Goal: Task Accomplishment & Management: Manage account settings

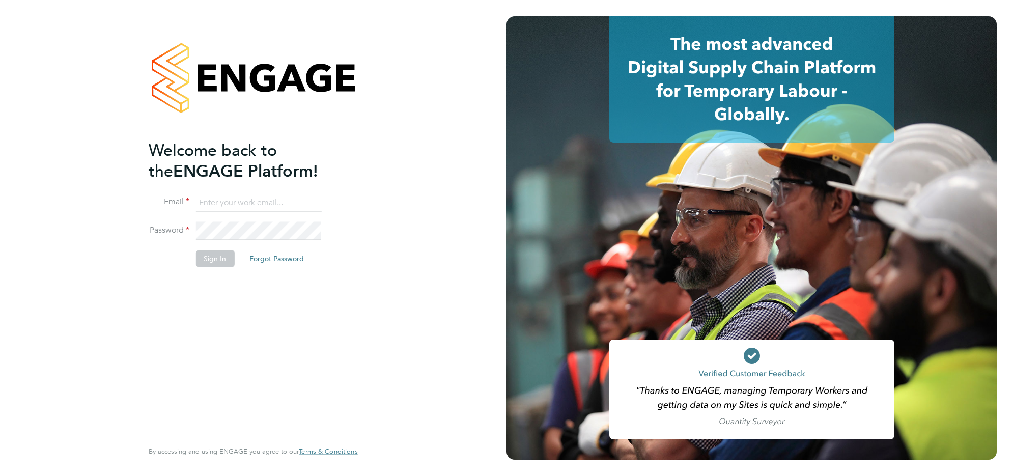
type input "j.belsten@setsquarerecruitment.com"
click at [222, 264] on button "Sign In" at bounding box center [214, 258] width 39 height 16
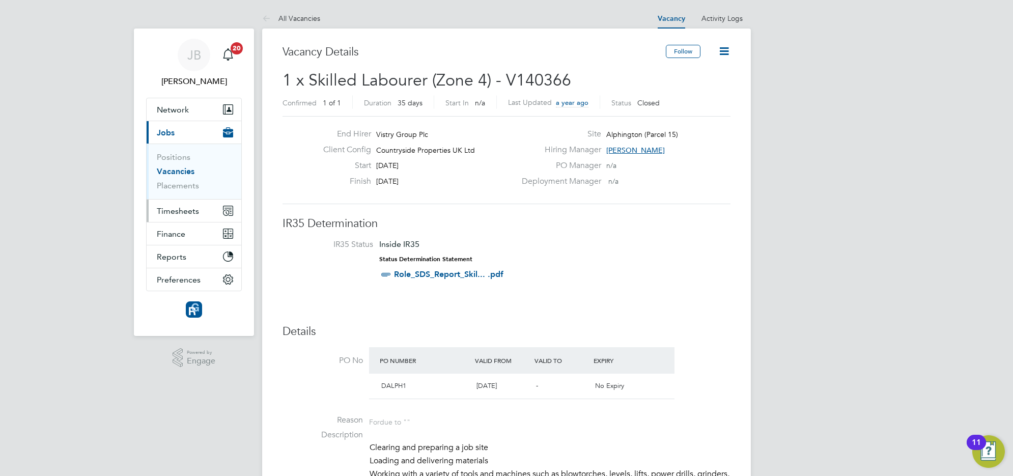
click at [187, 209] on span "Timesheets" at bounding box center [178, 211] width 42 height 10
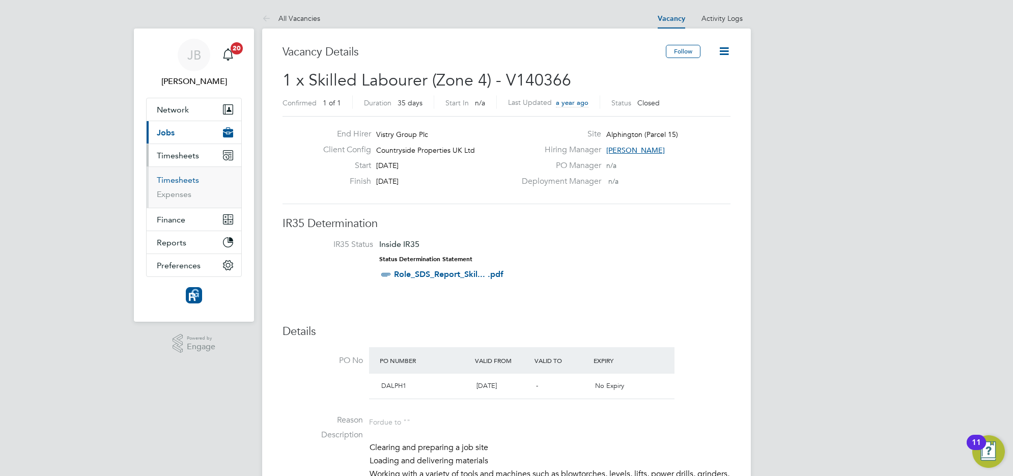
click at [181, 177] on link "Timesheets" at bounding box center [178, 180] width 42 height 10
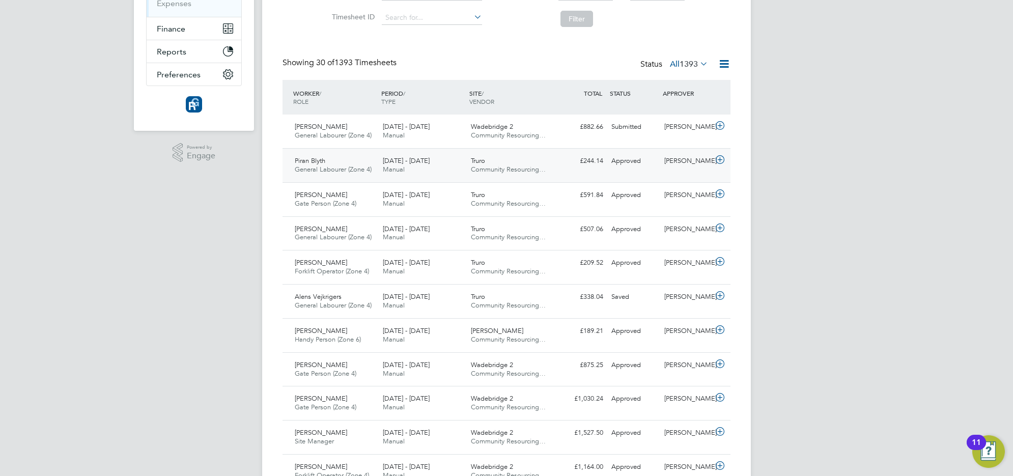
scroll to position [5, 5]
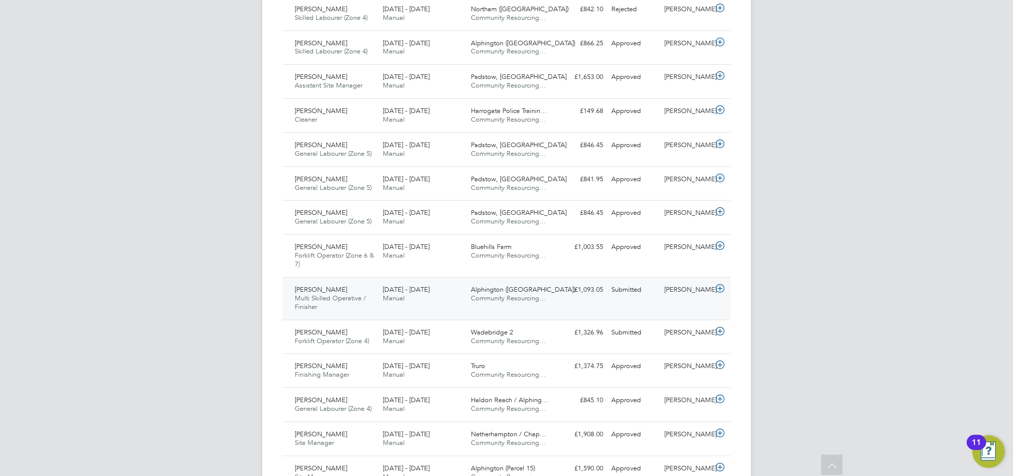
click at [326, 297] on span "Multi Skilled Operative / Finisher" at bounding box center [330, 302] width 71 height 17
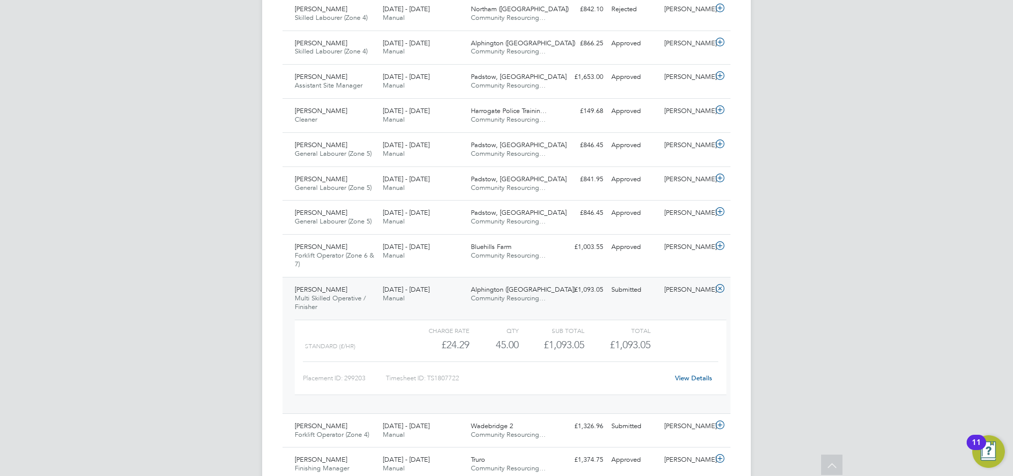
click at [329, 297] on span "Multi Skilled Operative / Finisher" at bounding box center [330, 302] width 71 height 17
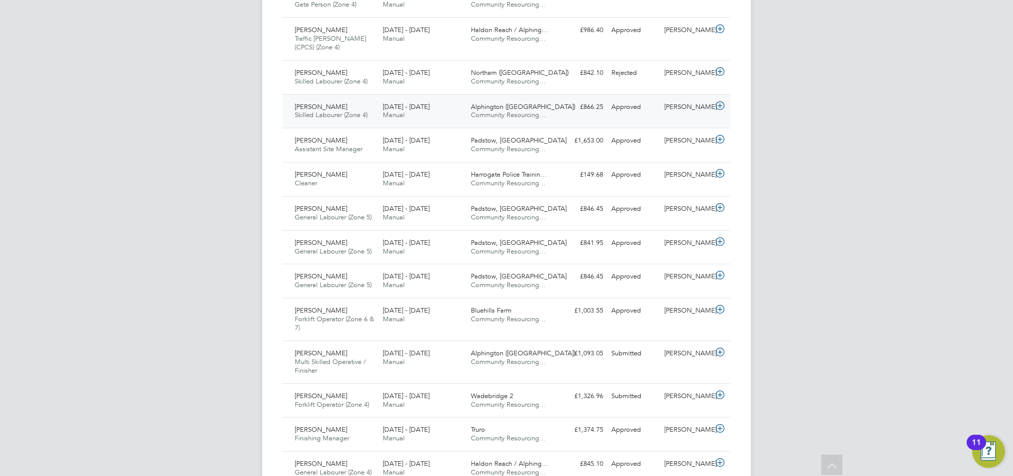
click at [354, 108] on div "Darryl Carr Skilled Labourer (Zone 4) 18 - 24 Aug 2025" at bounding box center [335, 111] width 88 height 25
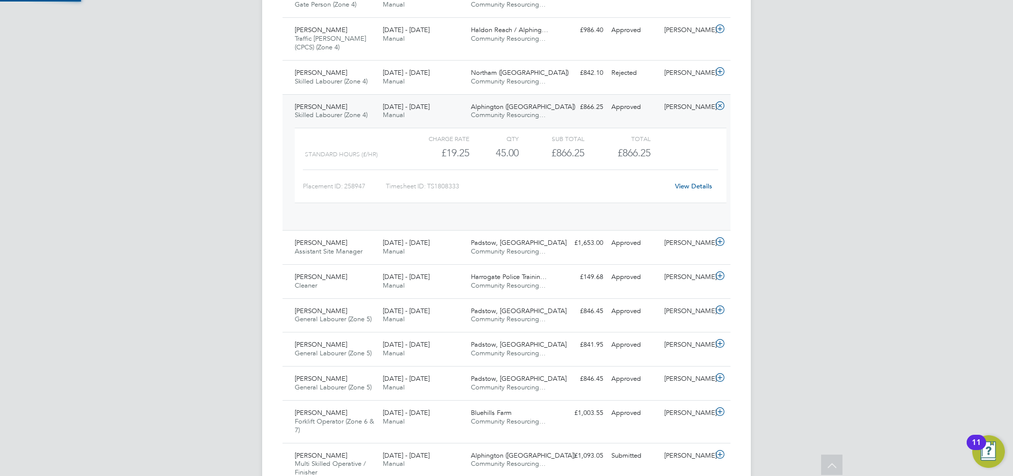
scroll to position [17, 99]
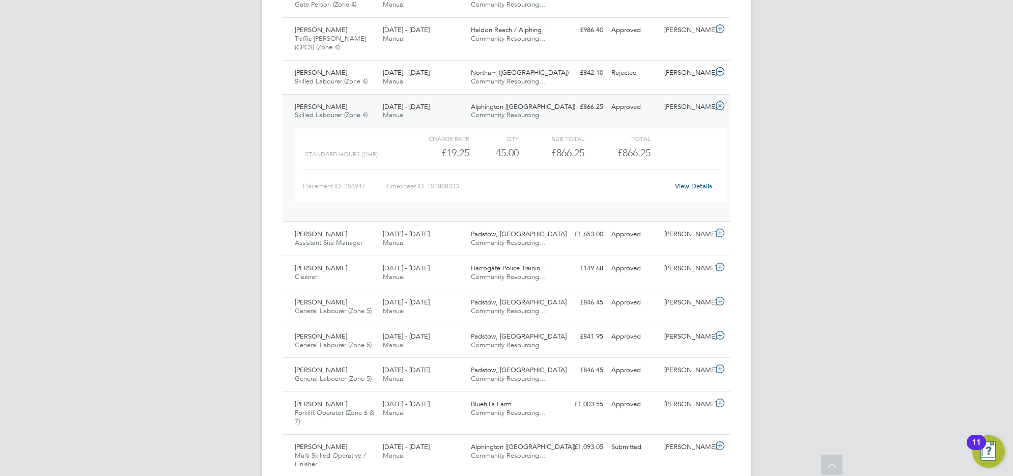
click at [362, 116] on span "Skilled Labourer (Zone 4)" at bounding box center [331, 114] width 73 height 9
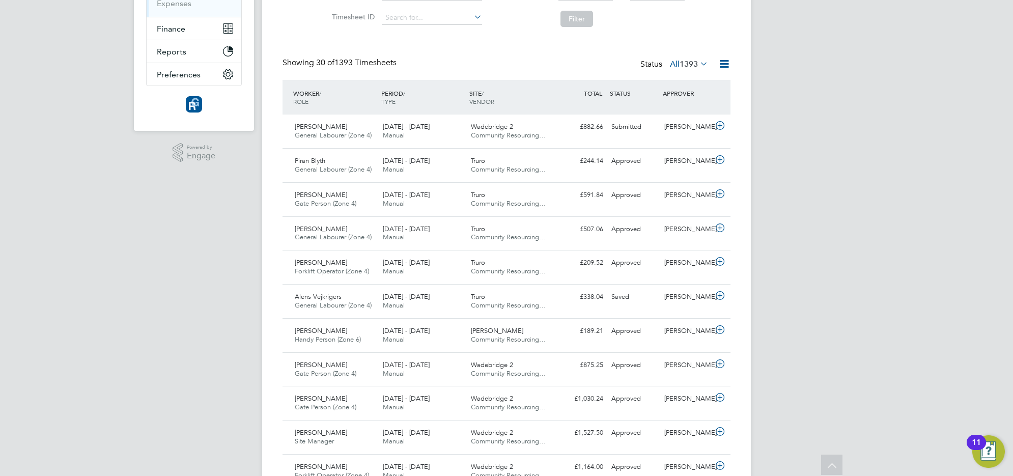
scroll to position [0, 0]
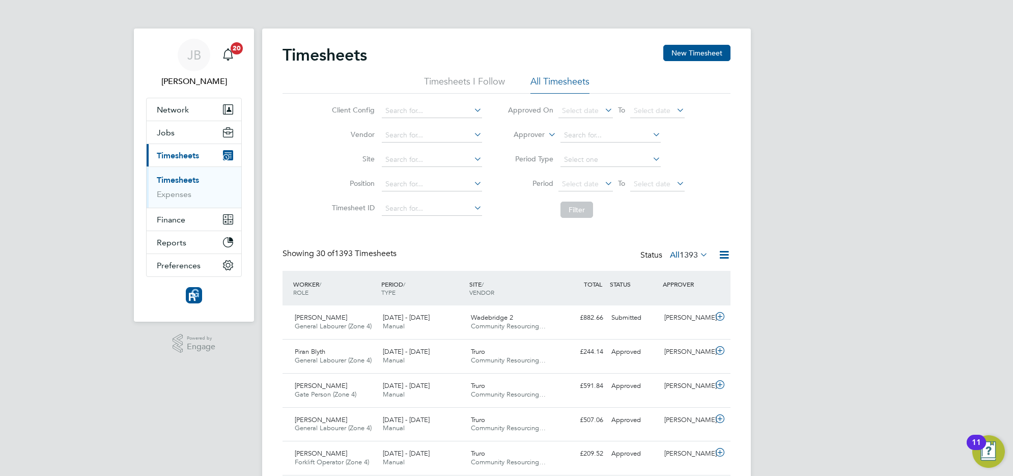
click at [162, 154] on span "Timesheets" at bounding box center [178, 156] width 42 height 10
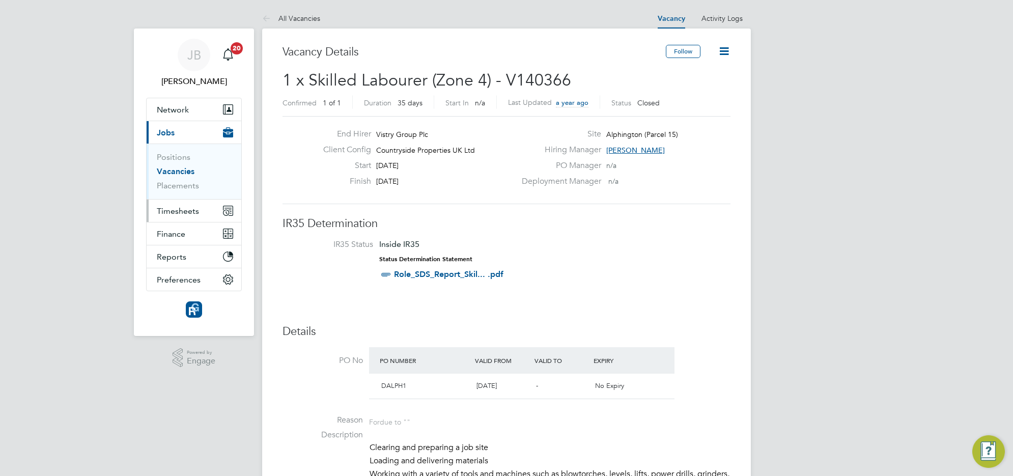
click at [196, 212] on span "Timesheets" at bounding box center [178, 211] width 42 height 10
click at [188, 213] on span "Timesheets" at bounding box center [178, 211] width 42 height 10
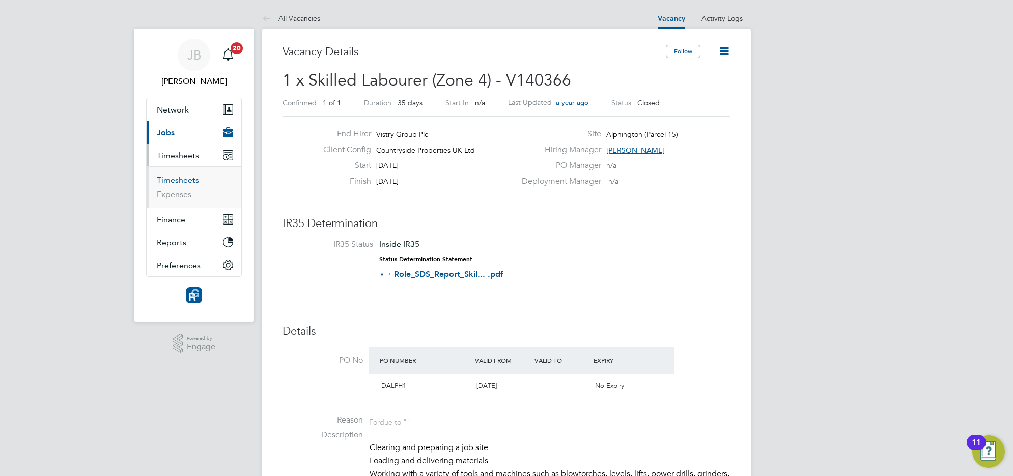
click at [190, 179] on link "Timesheets" at bounding box center [178, 180] width 42 height 10
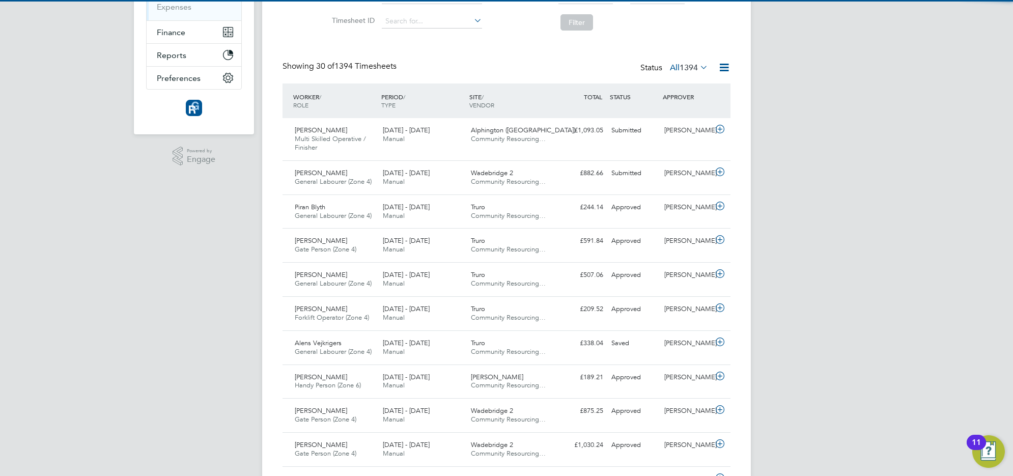
scroll to position [5, 5]
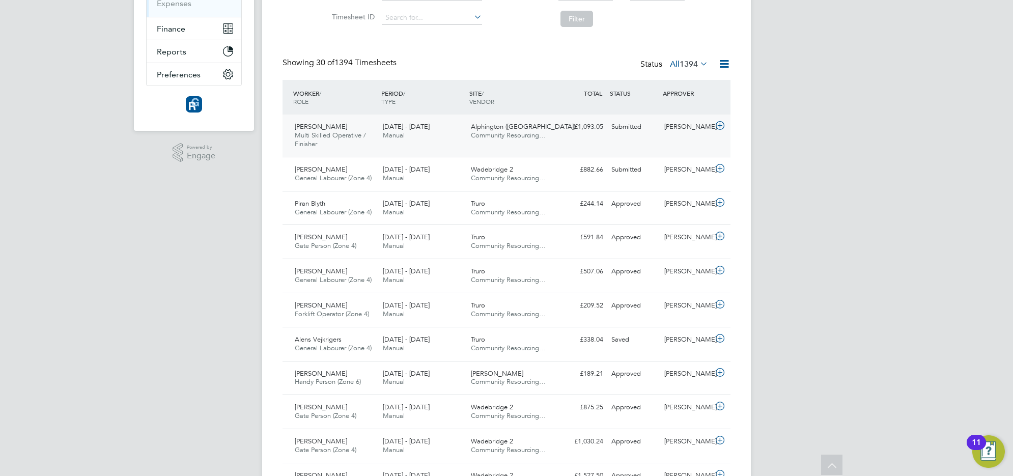
click at [353, 139] on span "Multi Skilled Operative / Finisher" at bounding box center [330, 139] width 71 height 17
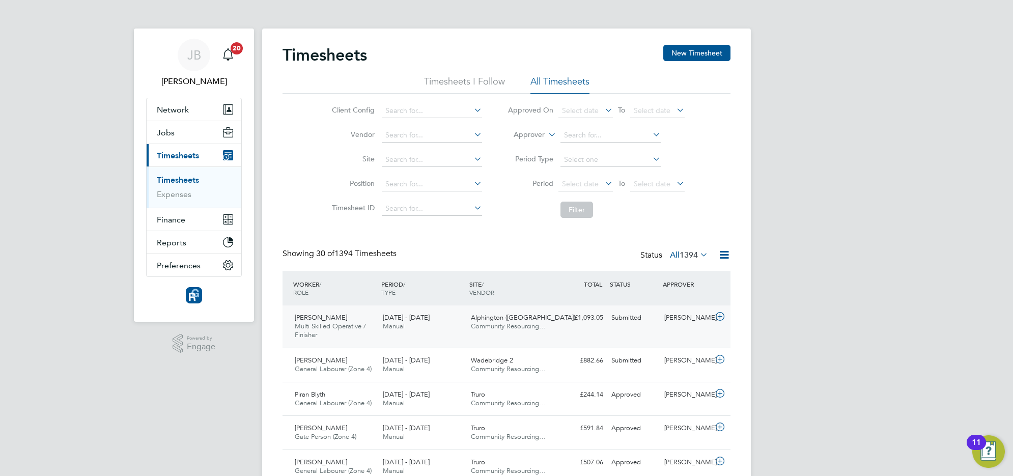
click at [337, 331] on div "Patrick Wells Multi Skilled Operative / Finisher 18 - 24 Aug 2025" at bounding box center [335, 326] width 88 height 34
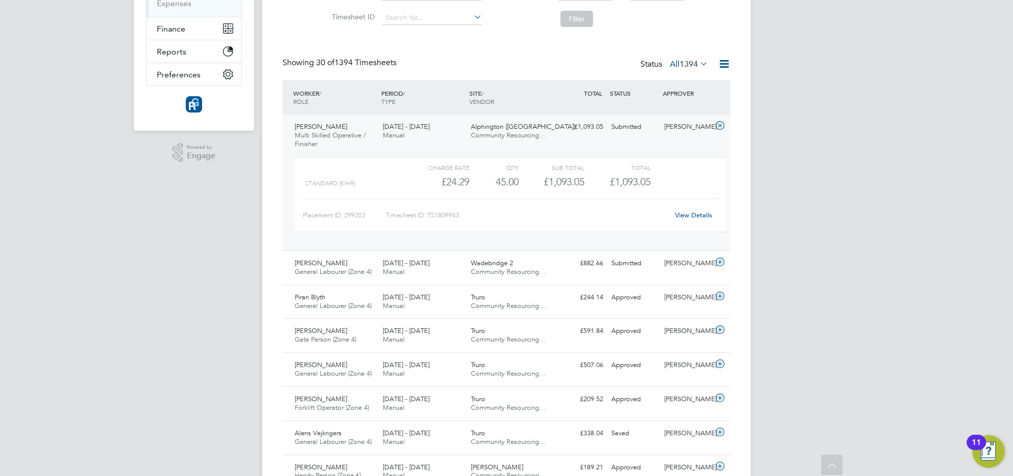
click at [331, 131] on span "Multi Skilled Operative / Finisher" at bounding box center [330, 139] width 71 height 17
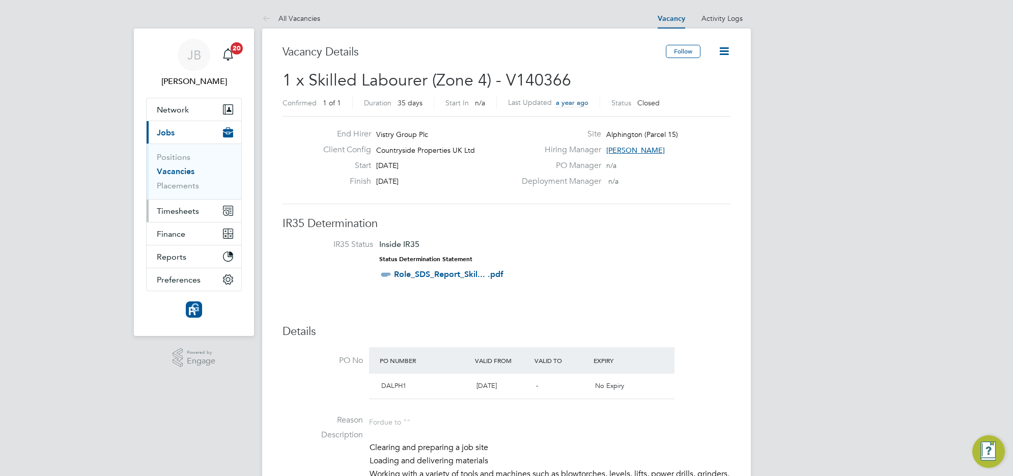
click at [172, 205] on button "Timesheets" at bounding box center [194, 211] width 95 height 22
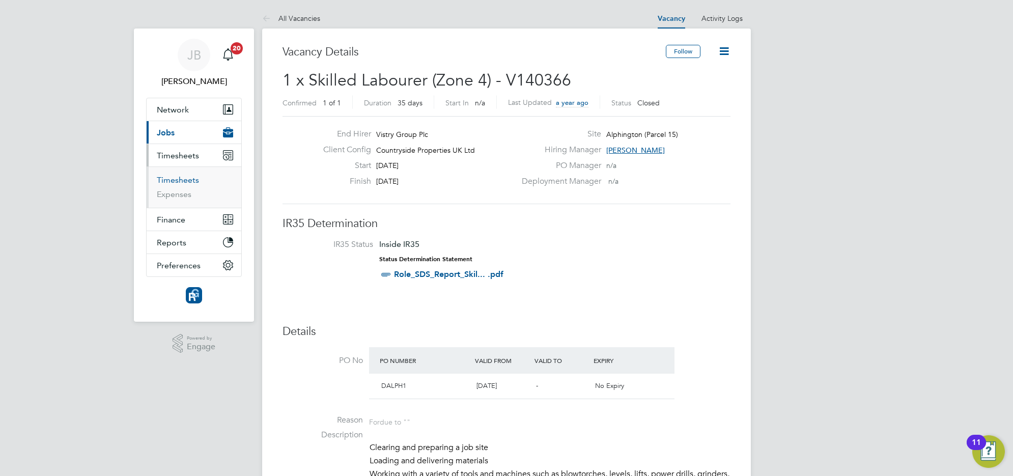
click at [192, 177] on link "Timesheets" at bounding box center [178, 180] width 42 height 10
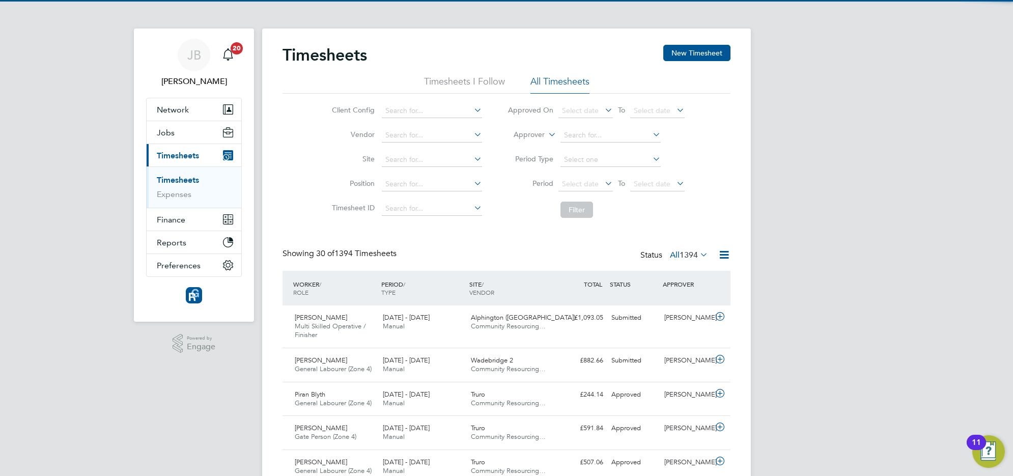
scroll to position [25, 88]
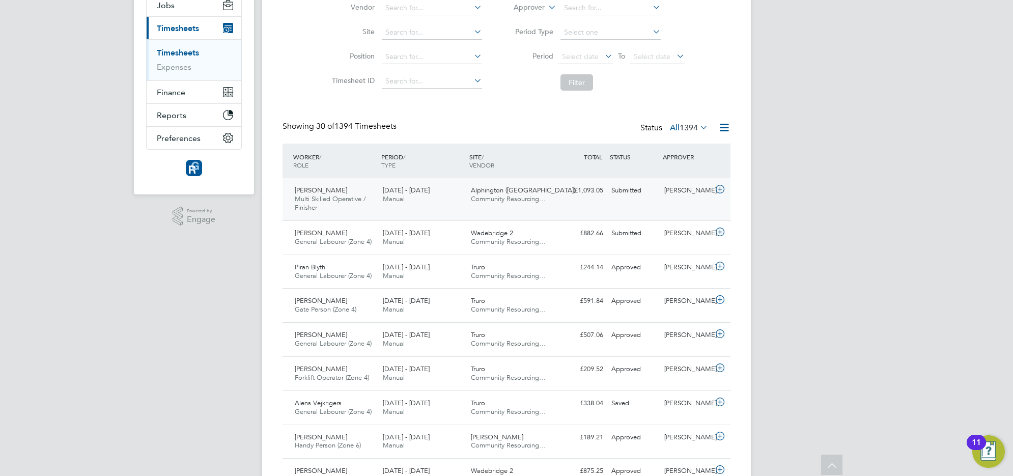
click at [339, 197] on span "Multi Skilled Operative / Finisher" at bounding box center [330, 202] width 71 height 17
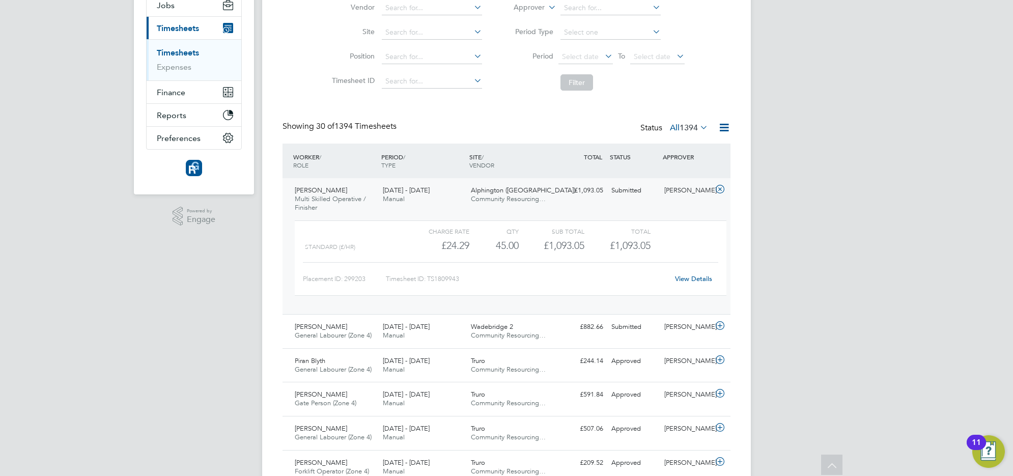
click at [339, 197] on span "Multi Skilled Operative / Finisher" at bounding box center [330, 202] width 71 height 17
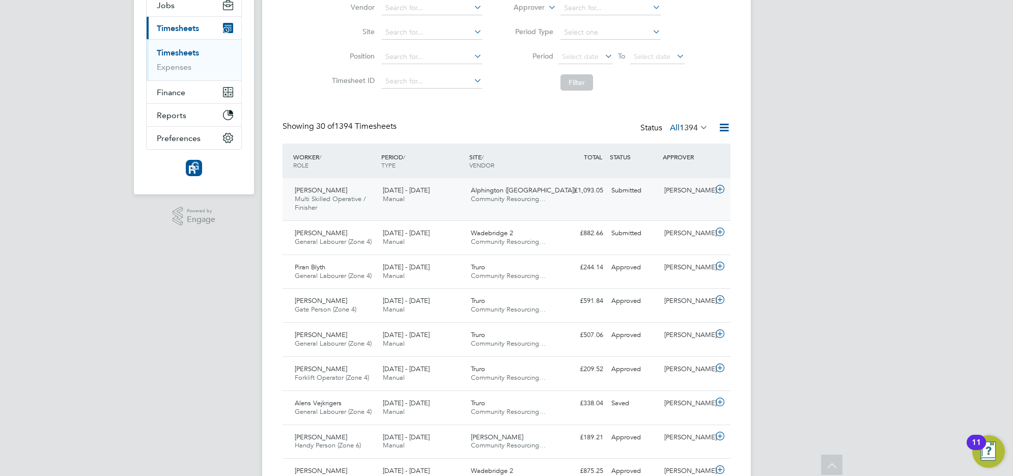
click at [350, 184] on div "Patrick Wells Multi Skilled Operative / Finisher 18 - 24 Aug 2025" at bounding box center [335, 199] width 88 height 34
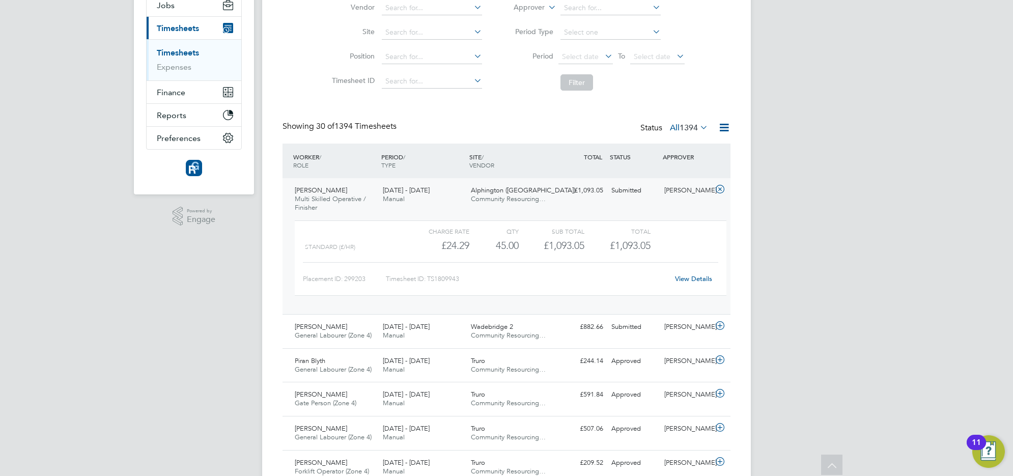
click at [699, 279] on link "View Details" at bounding box center [693, 278] width 37 height 9
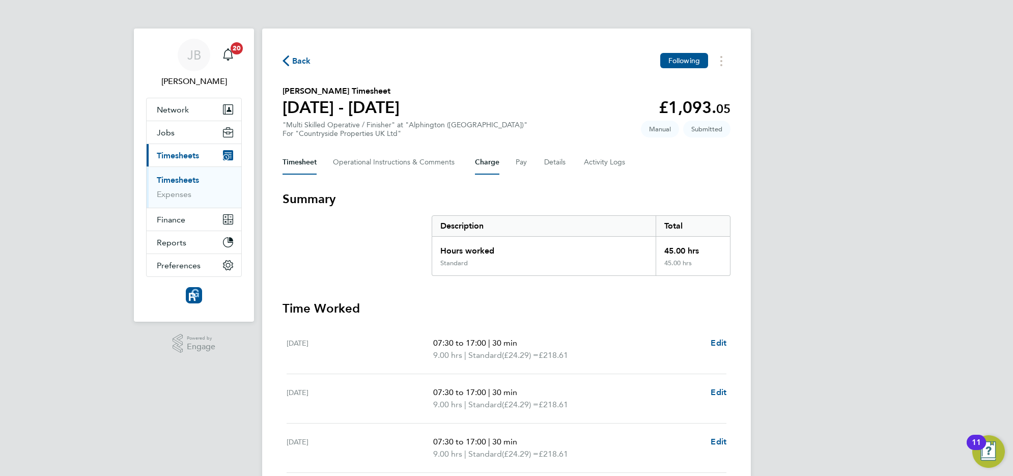
click at [487, 156] on button "Charge" at bounding box center [487, 162] width 24 height 24
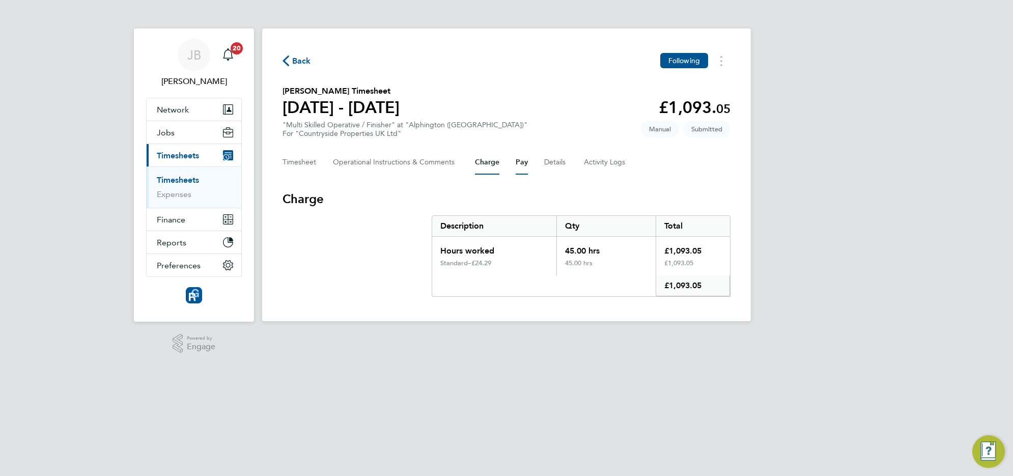
click at [524, 161] on button "Pay" at bounding box center [522, 162] width 12 height 24
click at [547, 162] on button "Details" at bounding box center [555, 162] width 23 height 24
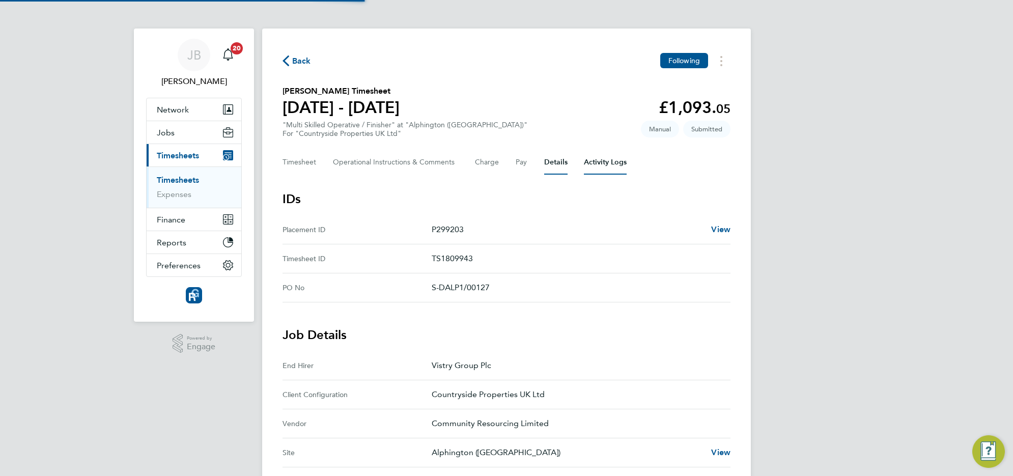
click at [589, 164] on Logs-tab "Activity Logs" at bounding box center [605, 162] width 43 height 24
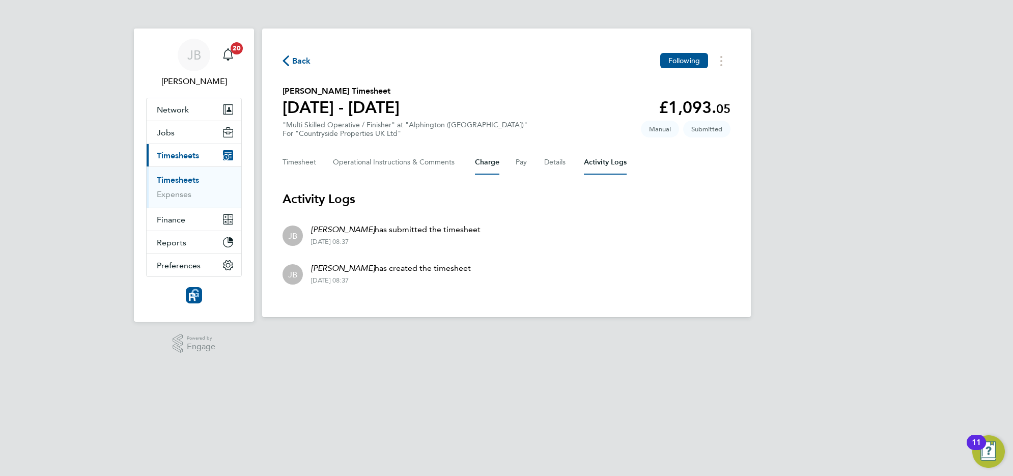
click at [487, 171] on button "Charge" at bounding box center [487, 162] width 24 height 24
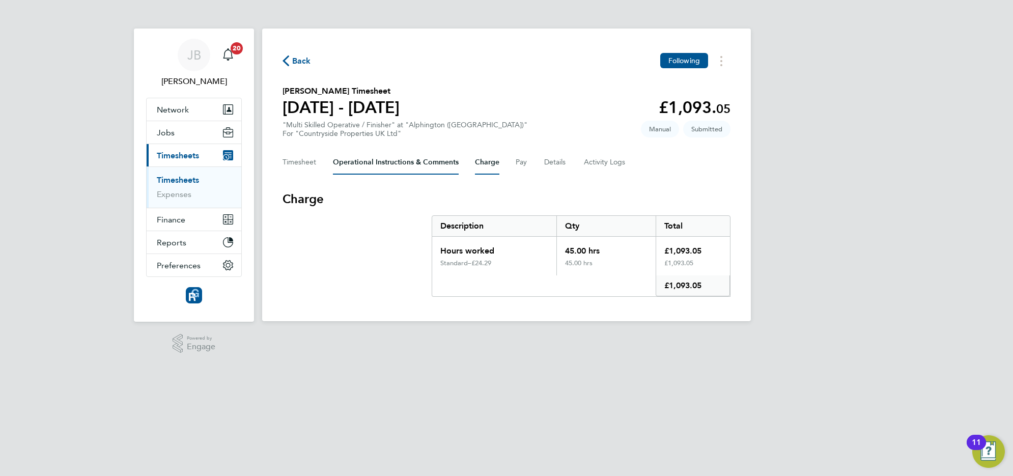
click at [431, 166] on Comments-tab "Operational Instructions & Comments" at bounding box center [396, 162] width 126 height 24
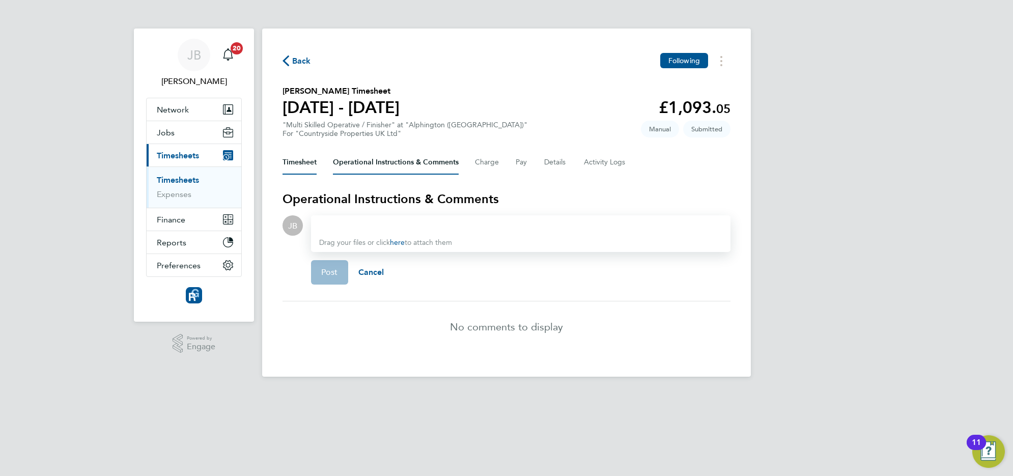
click at [297, 163] on button "Timesheet" at bounding box center [300, 162] width 34 height 24
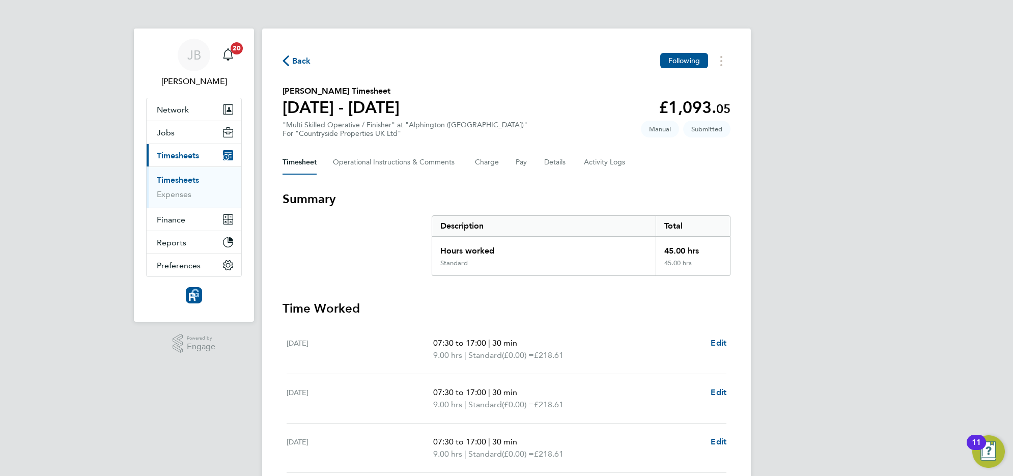
click at [305, 60] on span "Back" at bounding box center [301, 61] width 19 height 12
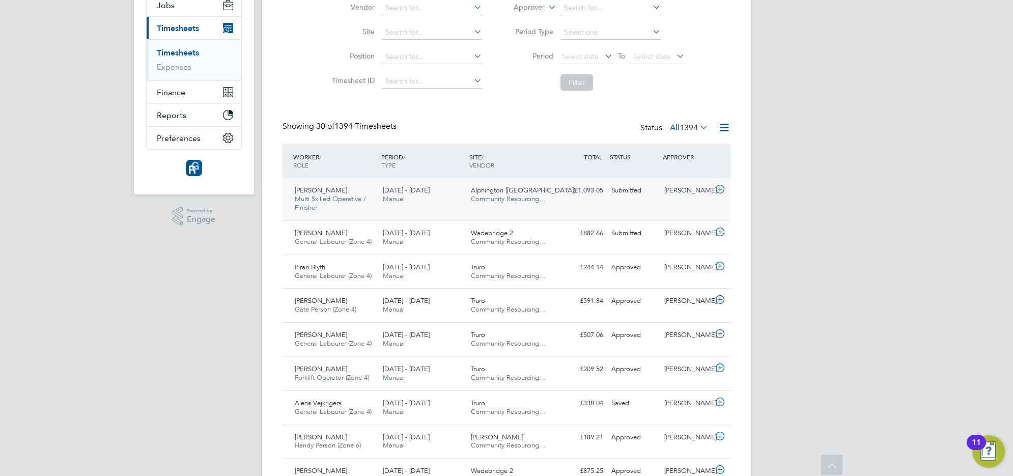
click at [429, 195] on div "[DATE] - [DATE] Manual" at bounding box center [423, 194] width 88 height 25
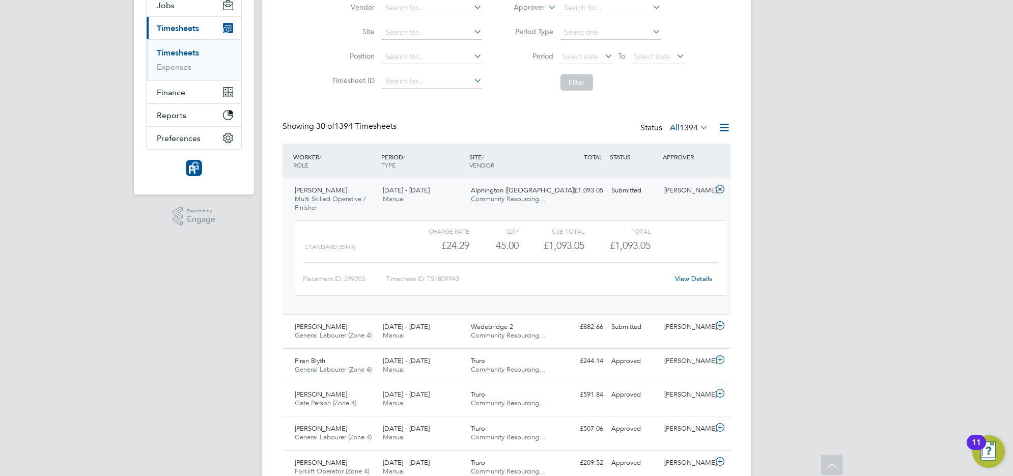
click at [429, 195] on div "[DATE] - [DATE] Manual" at bounding box center [423, 194] width 88 height 25
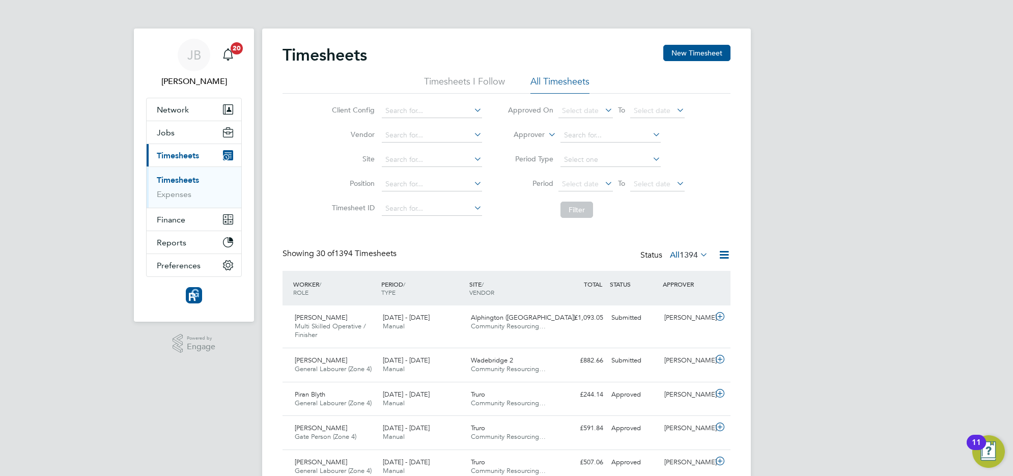
click at [181, 168] on ul "Timesheets Expenses" at bounding box center [194, 186] width 95 height 41
click at [199, 158] on span "Timesheets" at bounding box center [178, 156] width 42 height 10
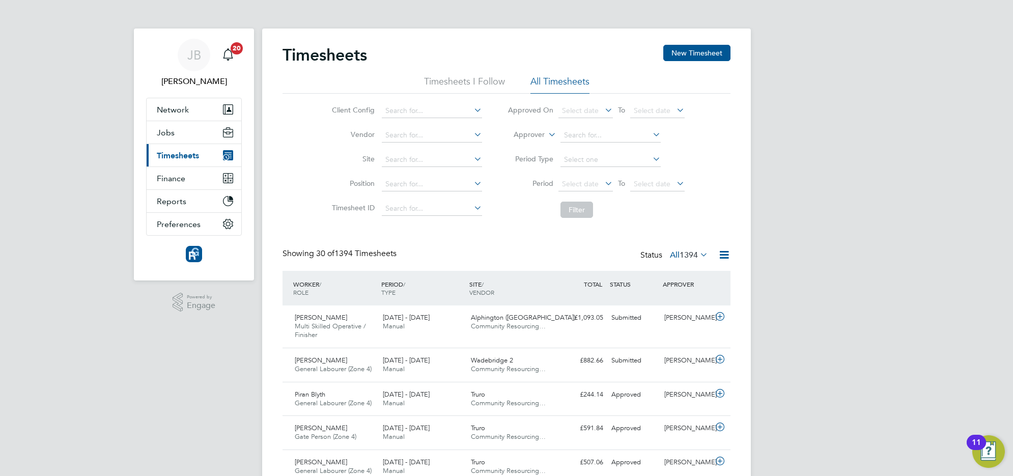
click at [199, 158] on span "Timesheets" at bounding box center [178, 156] width 42 height 10
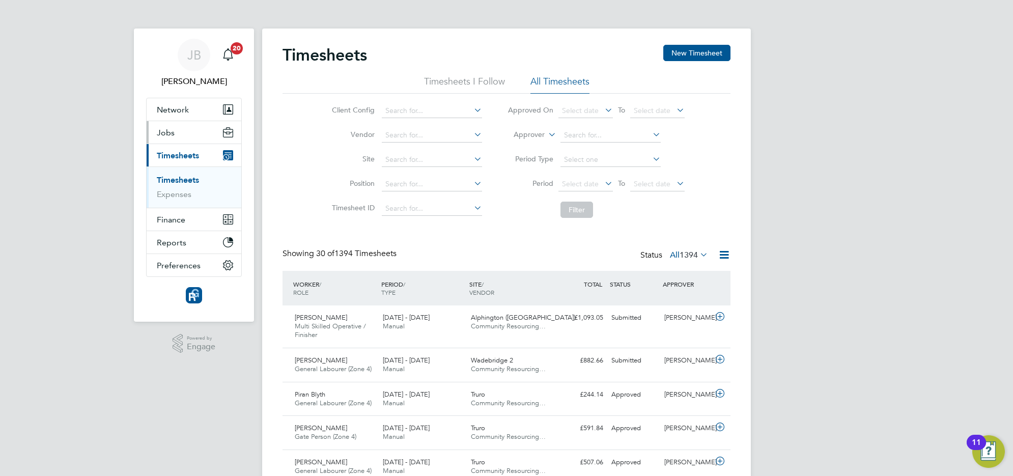
click at [207, 130] on button "Jobs" at bounding box center [194, 132] width 95 height 22
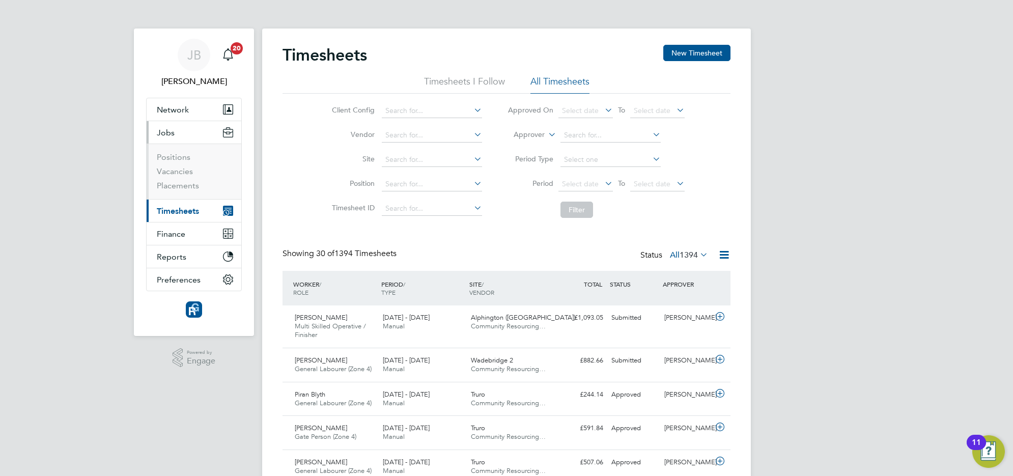
click at [207, 130] on button "Jobs" at bounding box center [194, 132] width 95 height 22
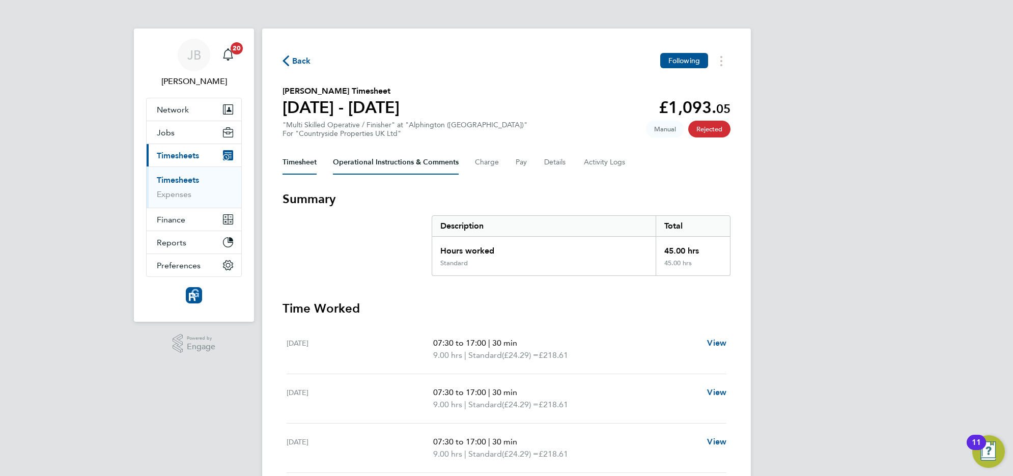
click at [427, 170] on Comments-tab "Operational Instructions & Comments" at bounding box center [396, 162] width 126 height 24
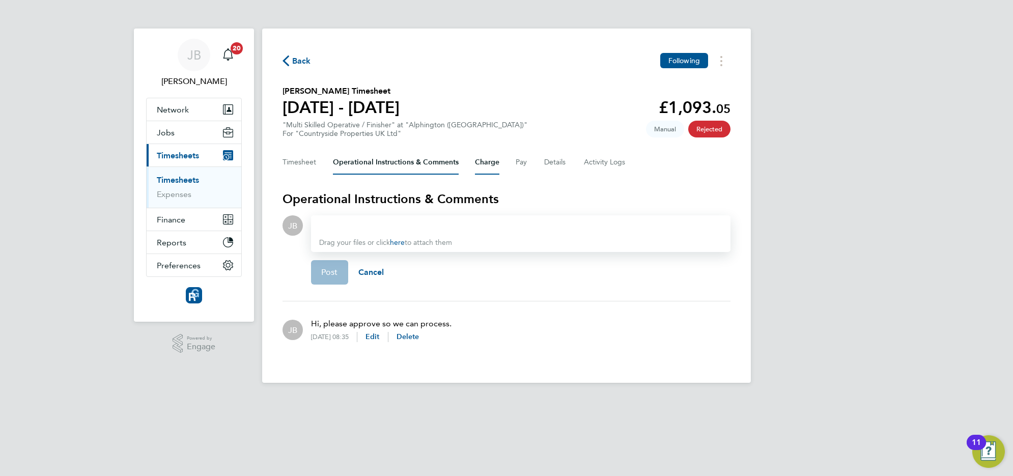
click at [480, 164] on button "Charge" at bounding box center [487, 162] width 24 height 24
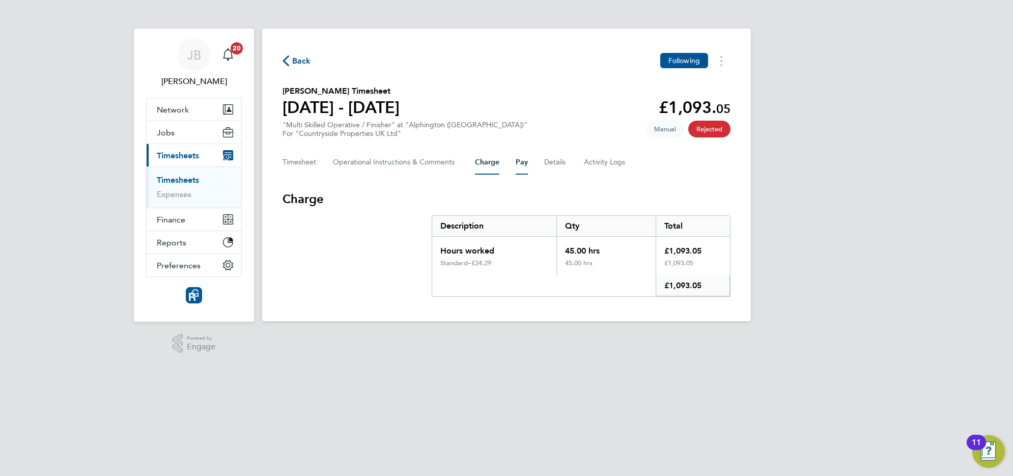
click at [524, 165] on button "Pay" at bounding box center [522, 162] width 12 height 24
click at [571, 163] on div "Timesheet Operational Instructions & Comments Charge Pay Details Activity Logs" at bounding box center [507, 162] width 448 height 24
click at [624, 163] on Logs-tab "Activity Logs" at bounding box center [605, 162] width 43 height 24
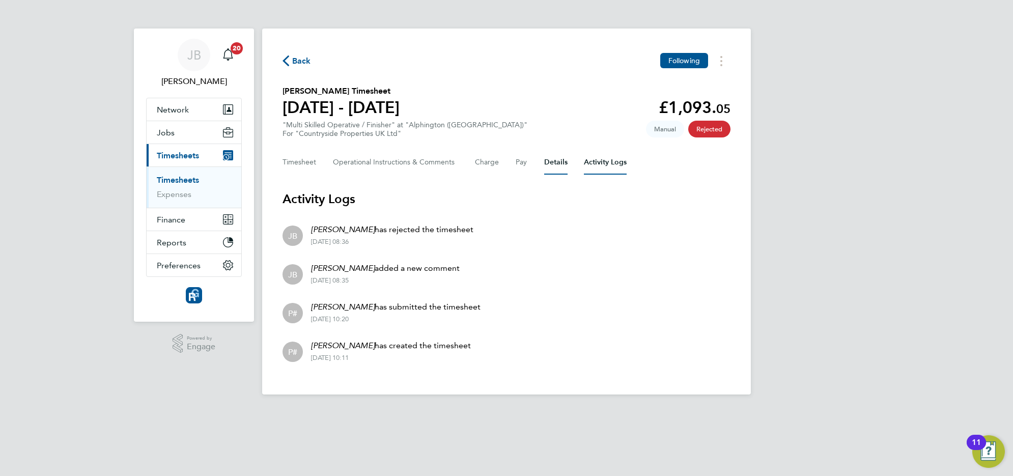
click at [556, 168] on button "Details" at bounding box center [555, 162] width 23 height 24
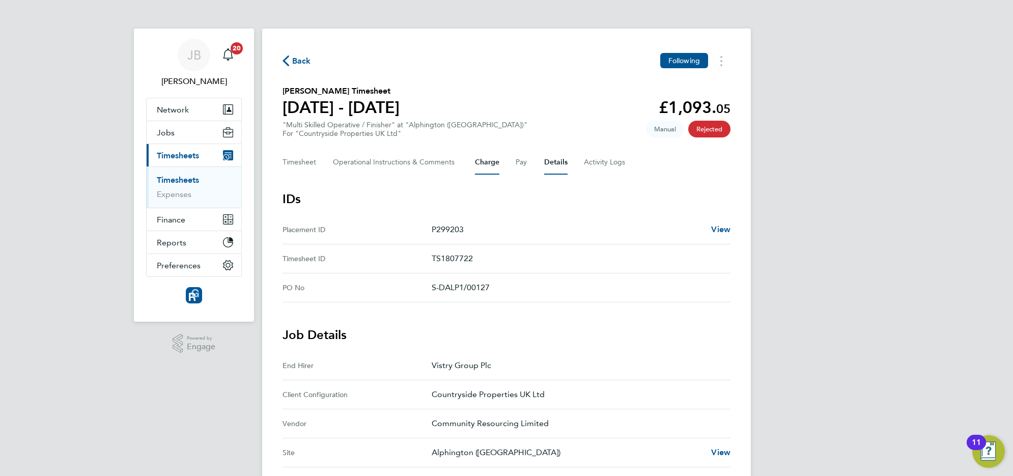
click at [478, 172] on button "Charge" at bounding box center [487, 162] width 24 height 24
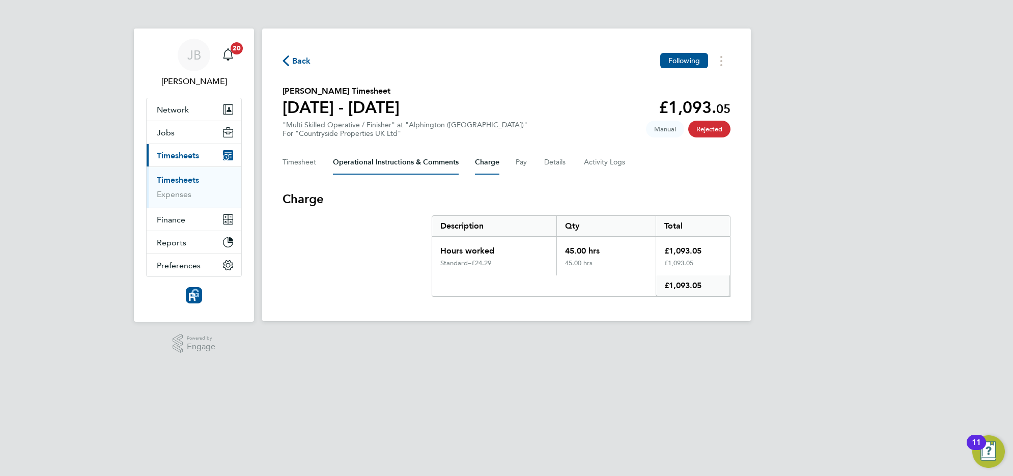
click at [408, 172] on Comments-tab "Operational Instructions & Comments" at bounding box center [396, 162] width 126 height 24
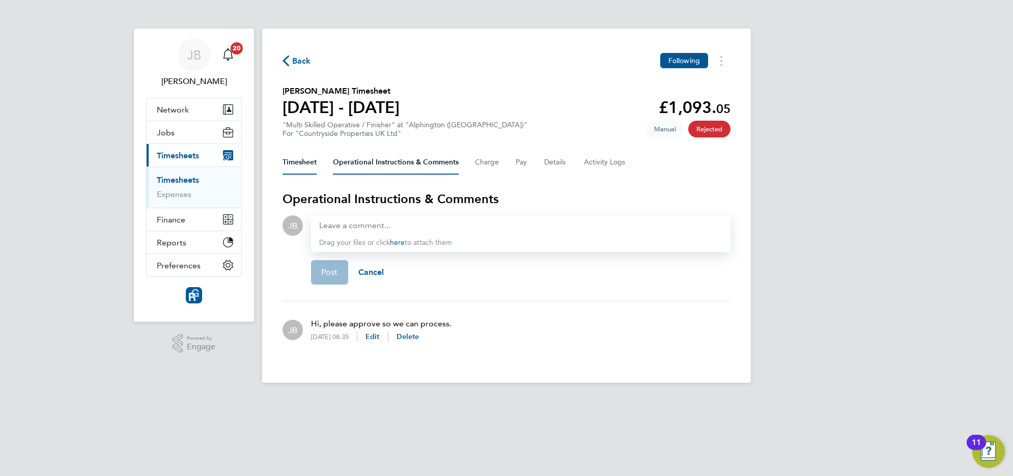
click at [292, 164] on button "Timesheet" at bounding box center [300, 162] width 34 height 24
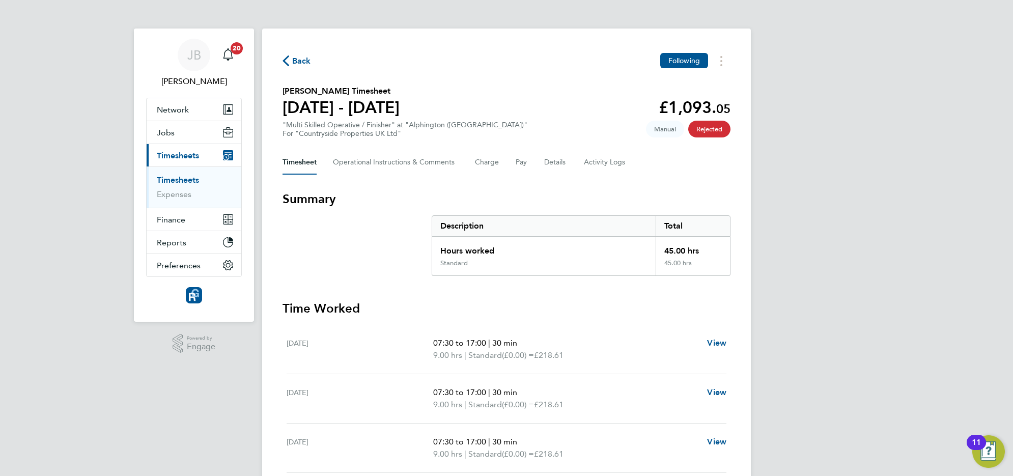
click at [302, 57] on span "Back" at bounding box center [301, 61] width 19 height 12
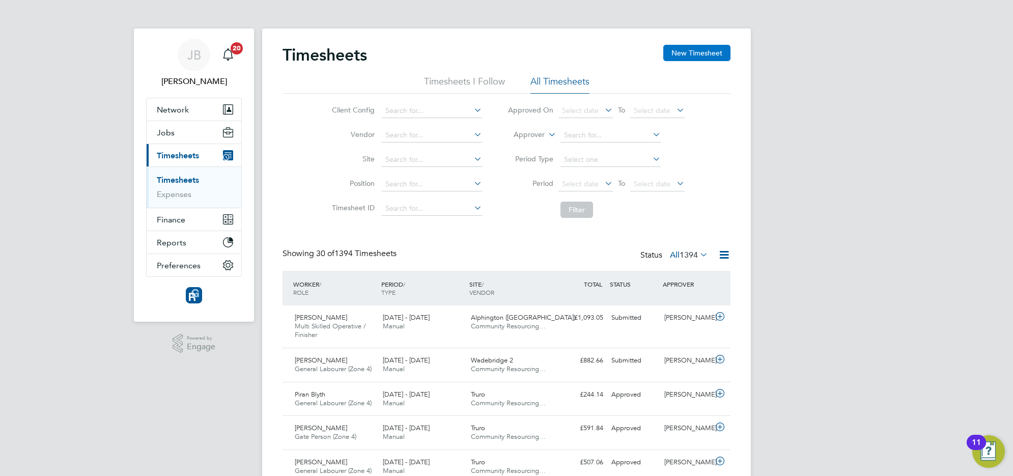
click at [685, 60] on button "New Timesheet" at bounding box center [696, 53] width 67 height 16
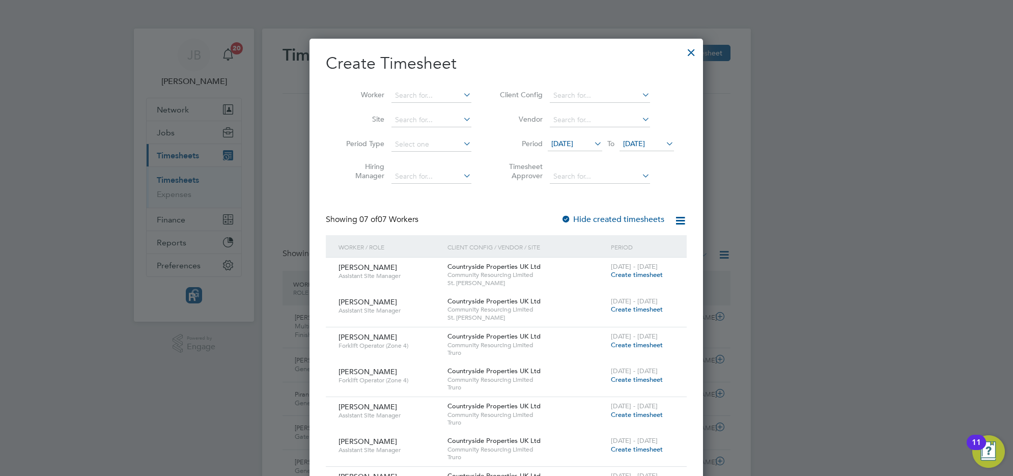
click at [592, 138] on icon at bounding box center [592, 143] width 0 height 14
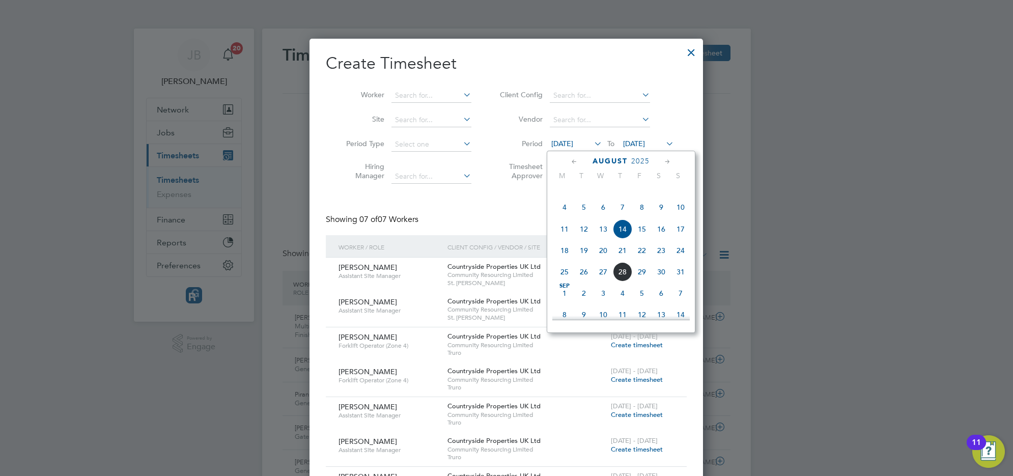
click at [586, 260] on span "19" at bounding box center [583, 250] width 19 height 19
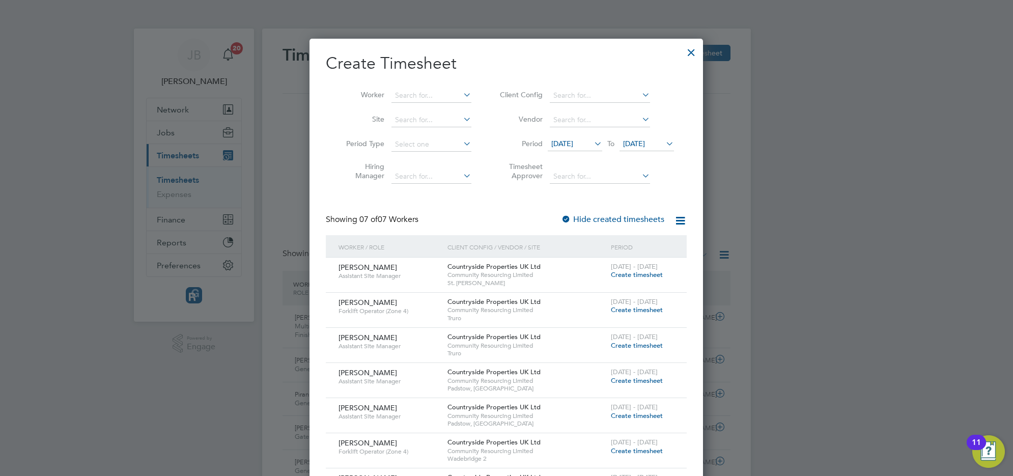
click at [592, 146] on icon at bounding box center [592, 143] width 0 height 14
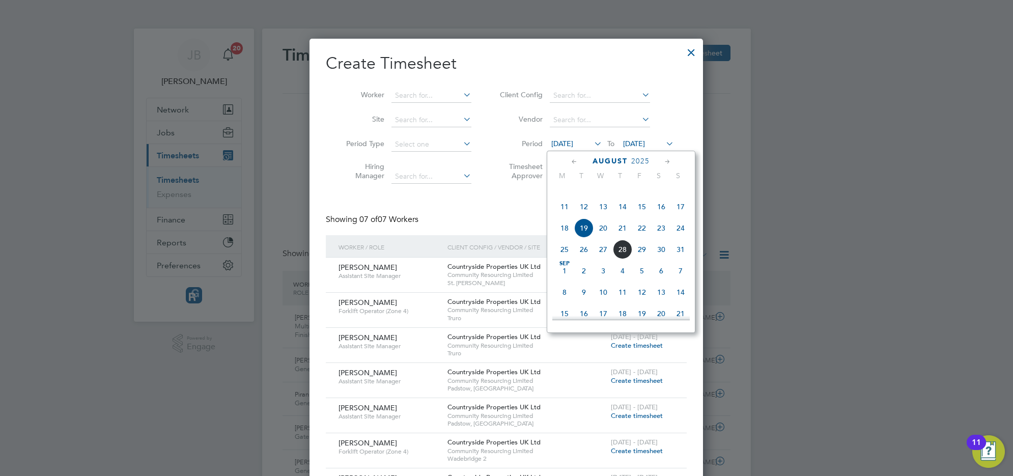
click at [565, 238] on span "18" at bounding box center [564, 227] width 19 height 19
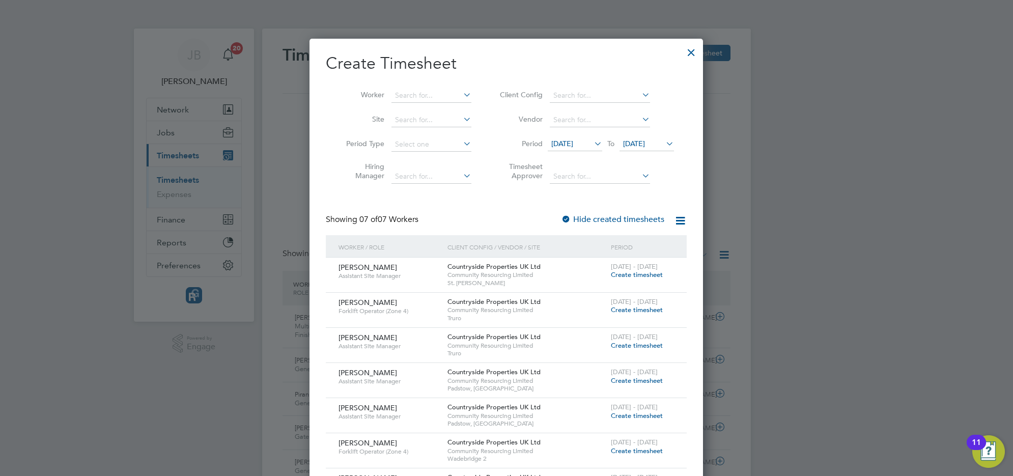
click at [645, 146] on span "[DATE]" at bounding box center [634, 143] width 22 height 9
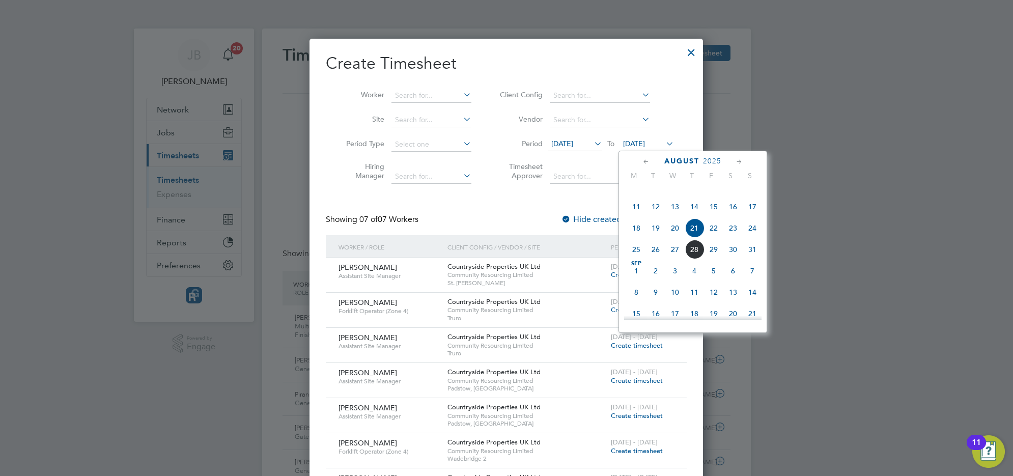
click at [749, 238] on span "24" at bounding box center [752, 227] width 19 height 19
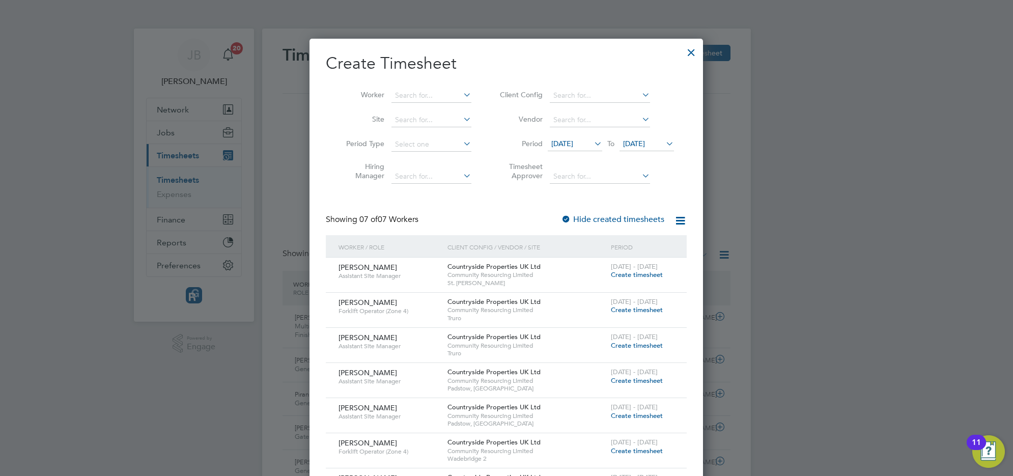
click at [687, 53] on div at bounding box center [691, 50] width 18 height 18
click at [706, 51] on div at bounding box center [506, 238] width 1013 height 476
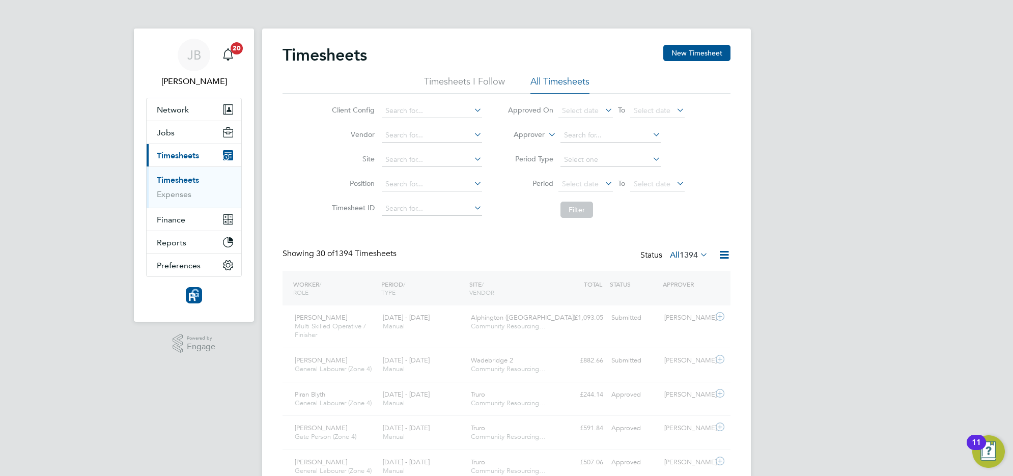
click at [690, 52] on div at bounding box center [691, 50] width 18 height 18
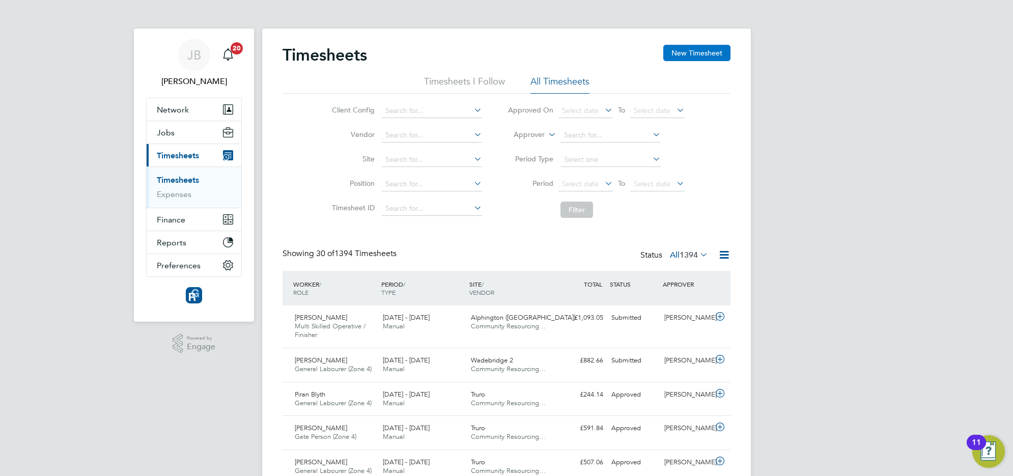
click at [688, 51] on button "New Timesheet" at bounding box center [696, 53] width 67 height 16
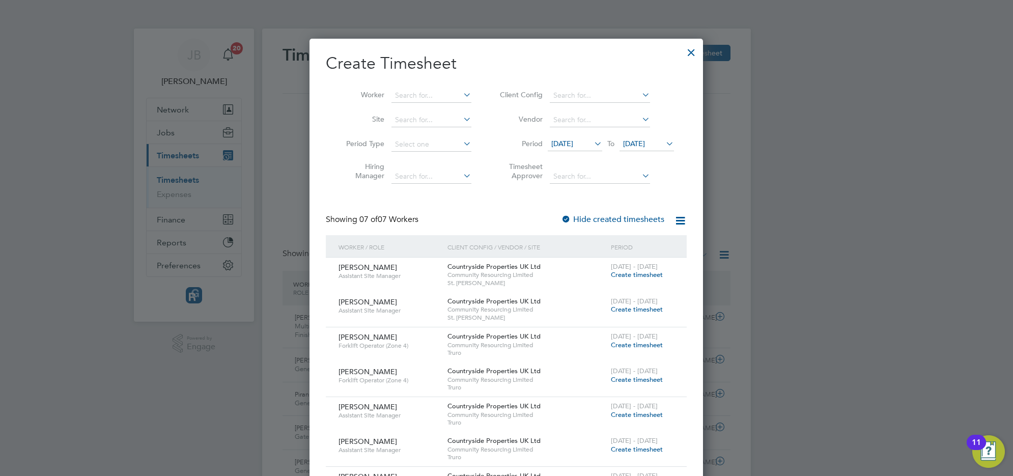
click at [645, 145] on span "[DATE]" at bounding box center [634, 143] width 22 height 9
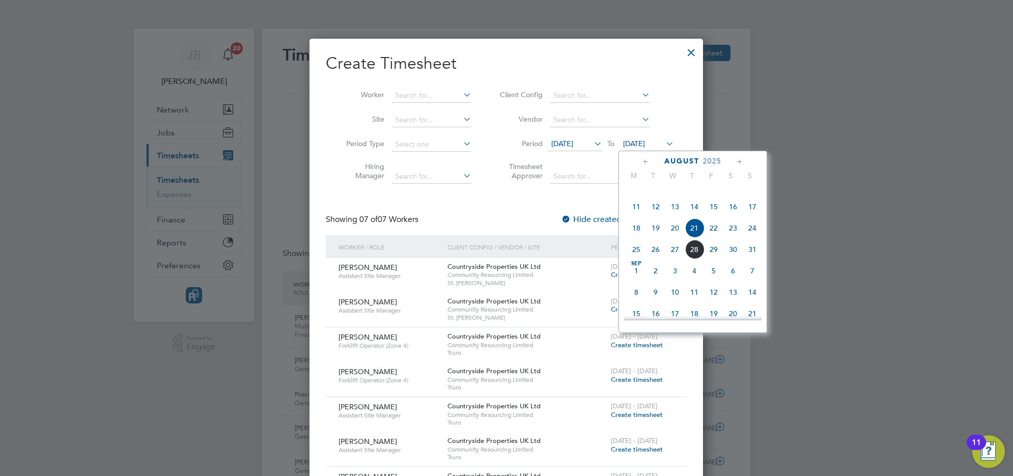
click at [634, 238] on span "18" at bounding box center [636, 227] width 19 height 19
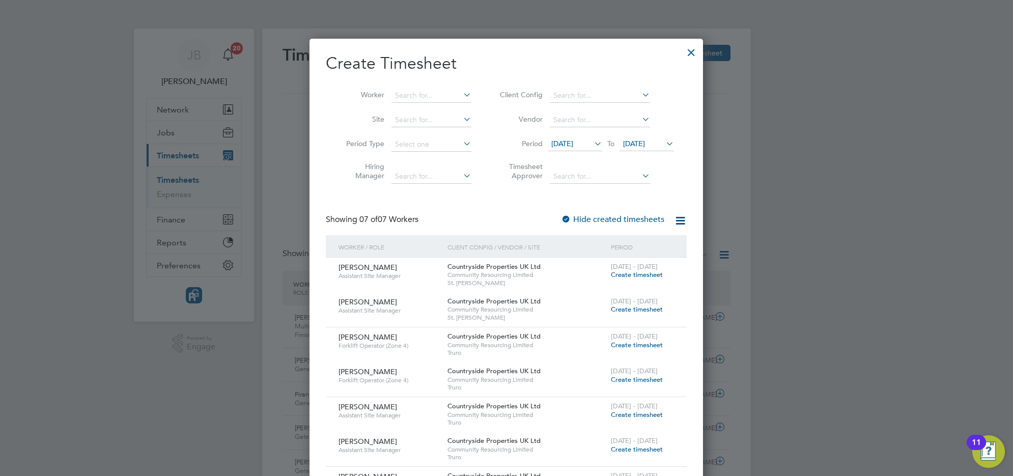
click at [592, 146] on icon at bounding box center [592, 143] width 0 height 14
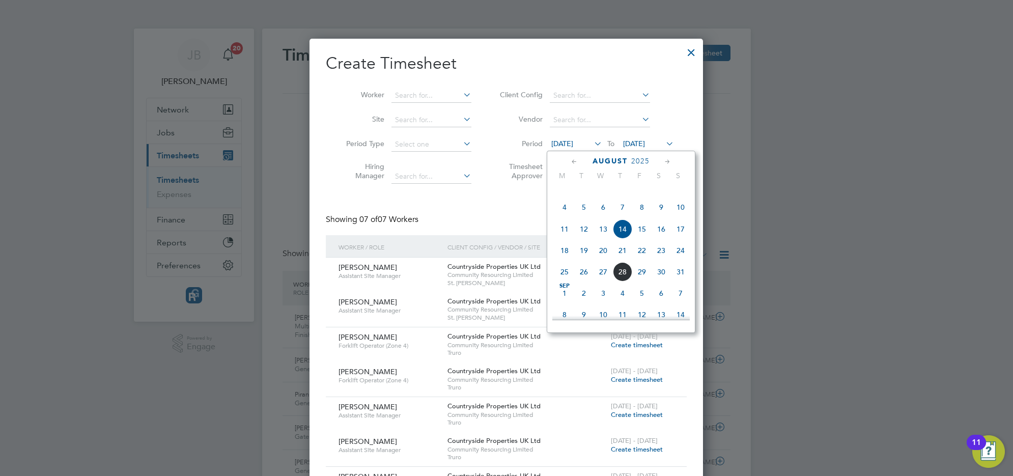
click at [561, 260] on span "18" at bounding box center [564, 250] width 19 height 19
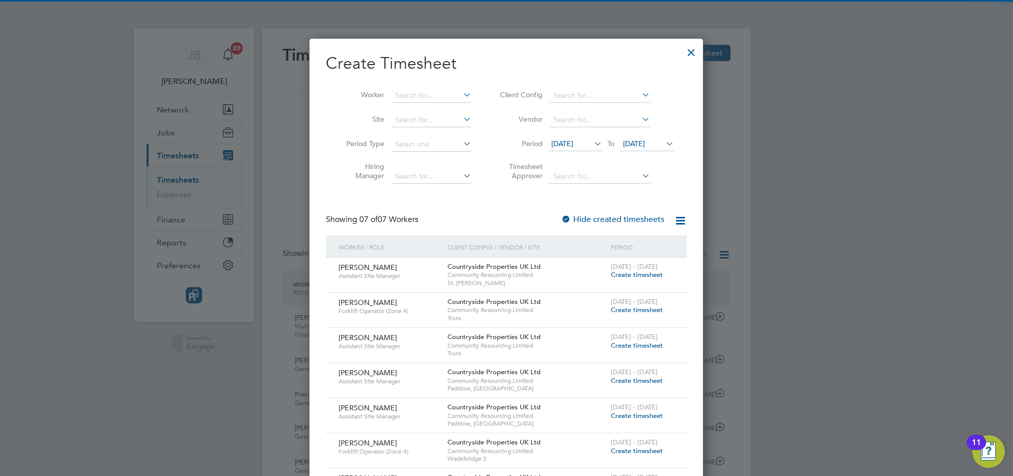
click at [652, 137] on span "[DATE]" at bounding box center [646, 144] width 54 height 14
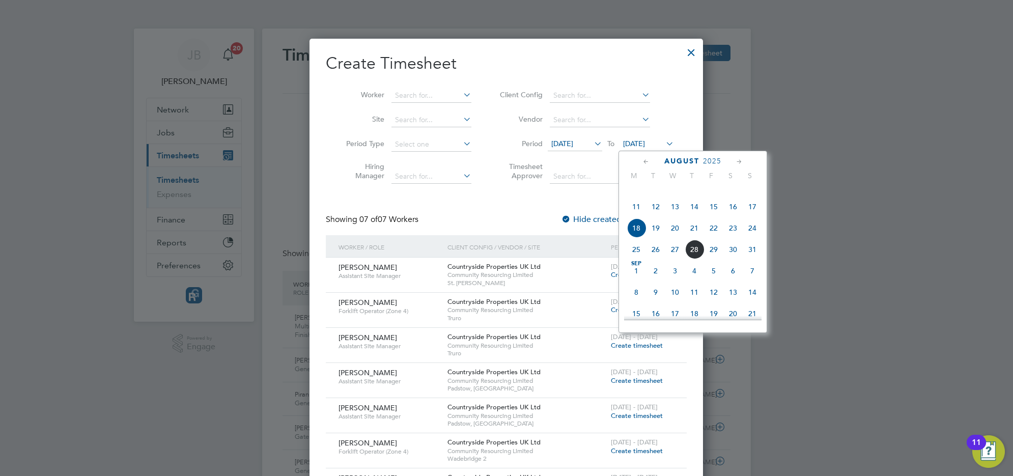
click at [754, 238] on span "24" at bounding box center [752, 227] width 19 height 19
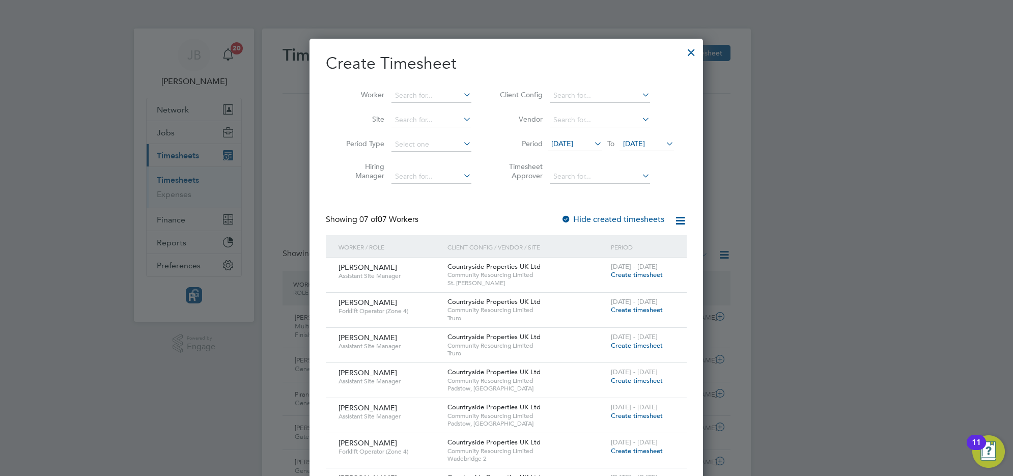
click at [687, 51] on div at bounding box center [691, 50] width 18 height 18
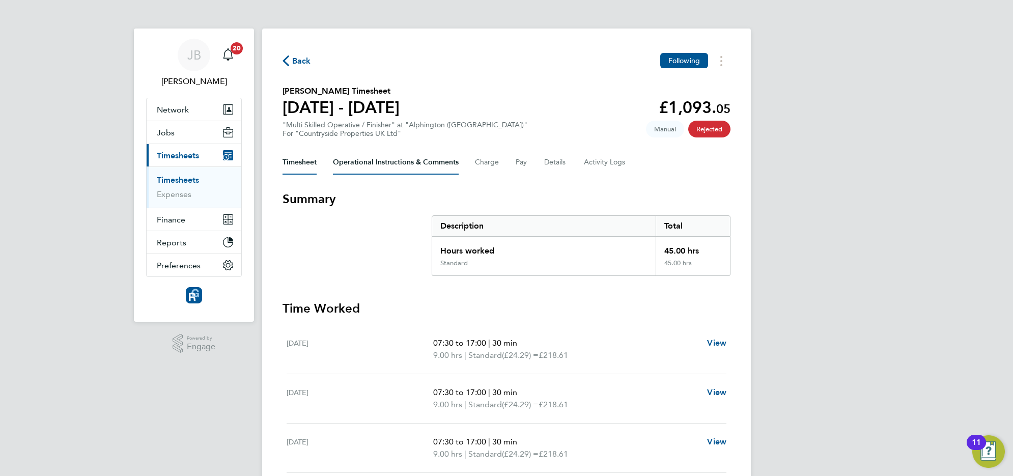
click at [449, 159] on Comments-tab "Operational Instructions & Comments" at bounding box center [396, 162] width 126 height 24
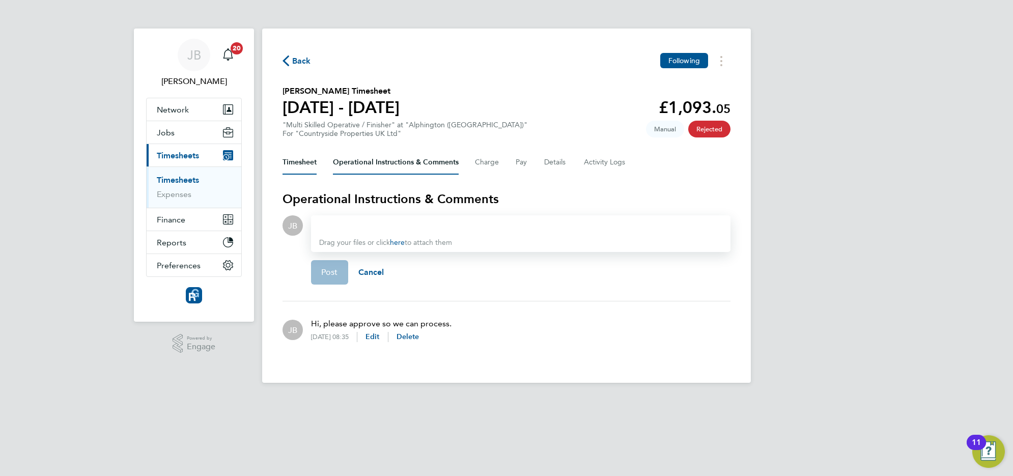
click at [303, 155] on button "Timesheet" at bounding box center [300, 162] width 34 height 24
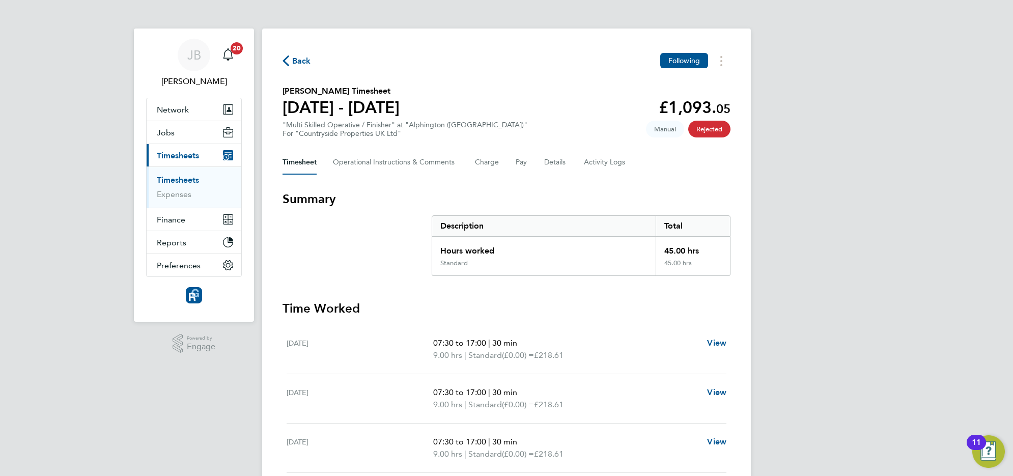
click at [714, 125] on span "Rejected" at bounding box center [709, 129] width 42 height 17
click at [695, 130] on span "Rejected" at bounding box center [709, 129] width 42 height 17
click at [725, 70] on div "Back Following Patrick Wells's Timesheet 18 - 24 Aug 2025 £1,093. 05 "Multi Ski…" at bounding box center [506, 350] width 489 height 642
click at [723, 62] on button "Timesheets Menu" at bounding box center [721, 61] width 18 height 16
click at [308, 65] on span "Back" at bounding box center [301, 61] width 19 height 12
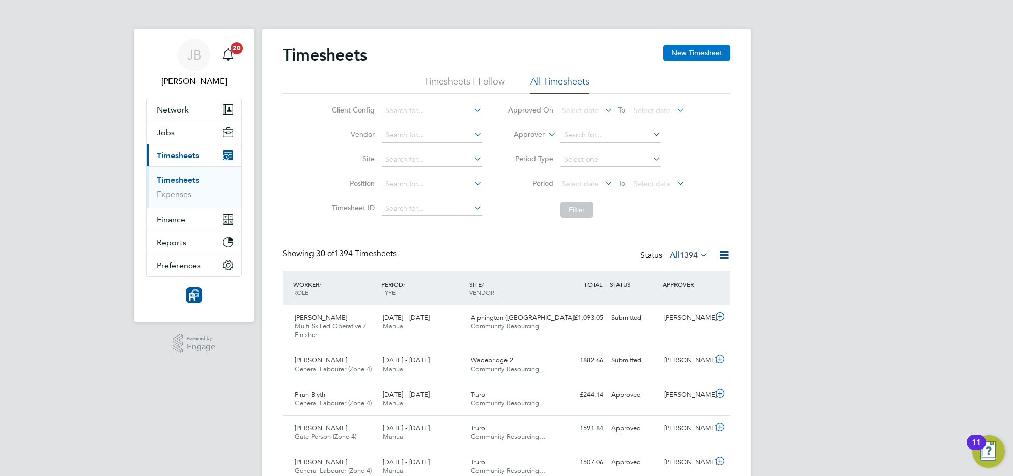
click at [694, 52] on button "New Timesheet" at bounding box center [696, 53] width 67 height 16
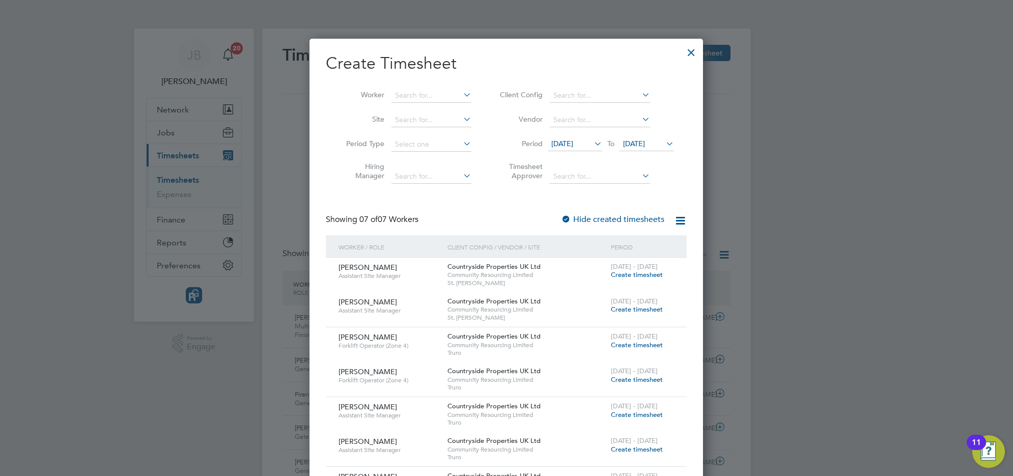
click at [592, 144] on icon at bounding box center [592, 143] width 0 height 14
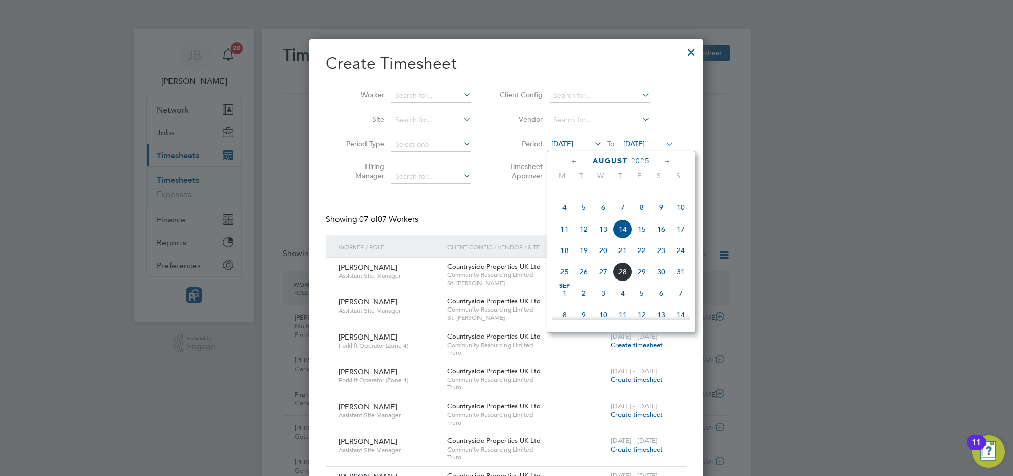
click at [564, 260] on span "18" at bounding box center [564, 250] width 19 height 19
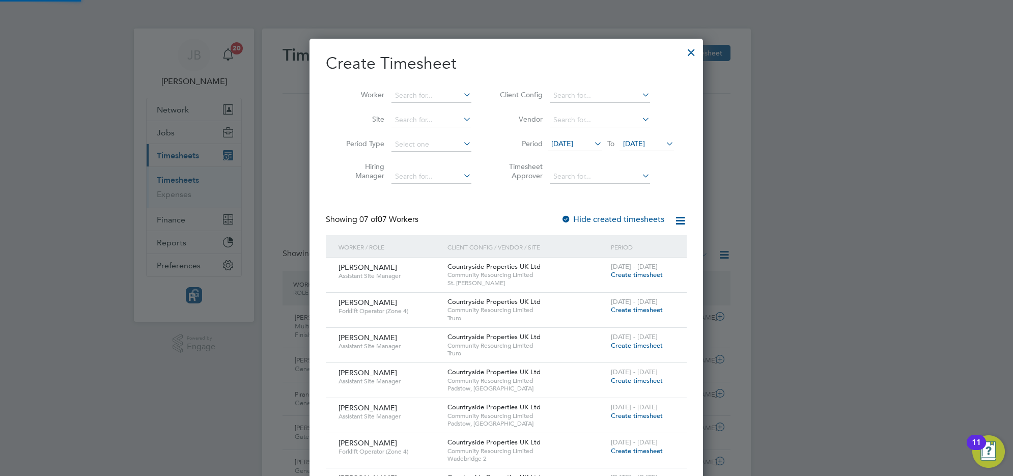
click at [645, 141] on span "21 Aug 2025" at bounding box center [634, 143] width 22 height 9
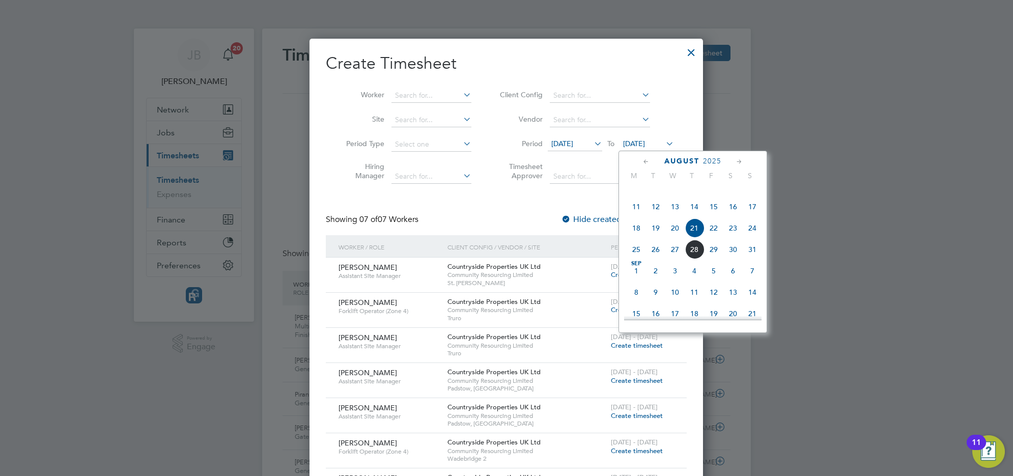
click at [749, 238] on span "24" at bounding box center [752, 227] width 19 height 19
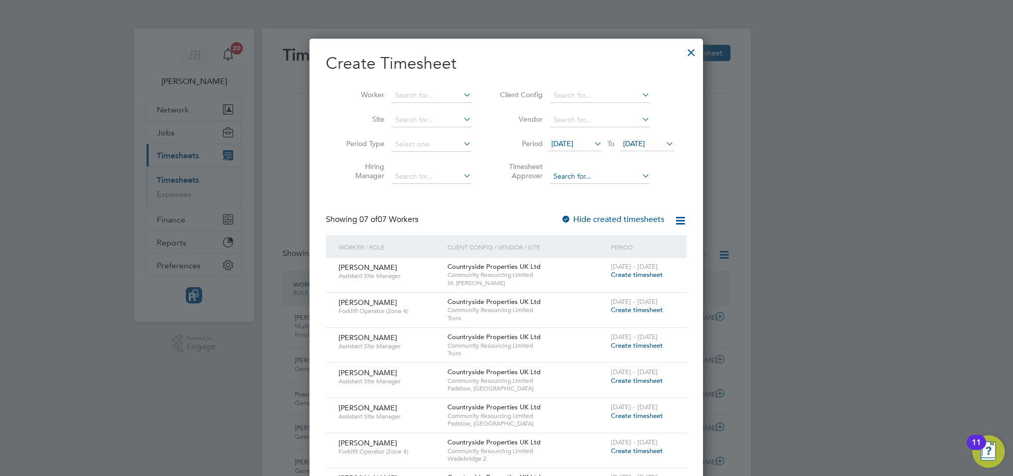
click at [588, 173] on input at bounding box center [600, 177] width 100 height 14
click at [640, 177] on icon at bounding box center [640, 175] width 0 height 14
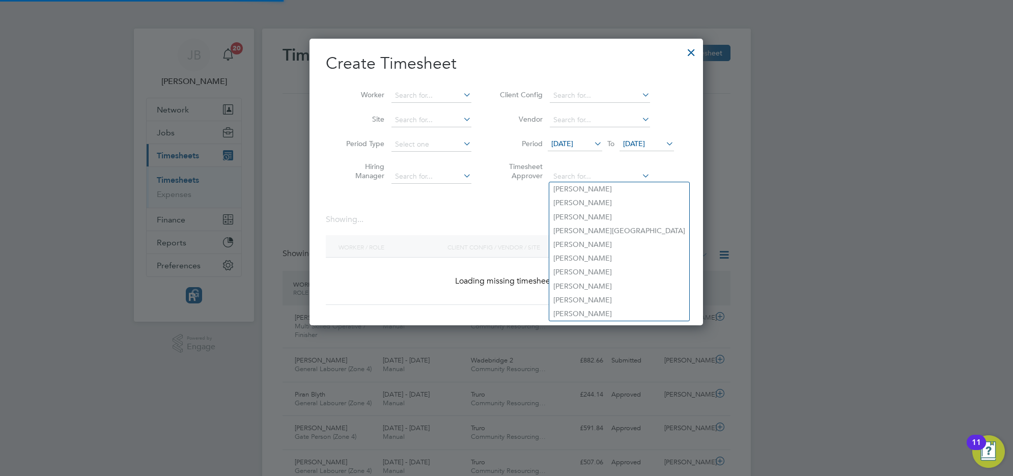
click at [687, 52] on div at bounding box center [691, 50] width 18 height 18
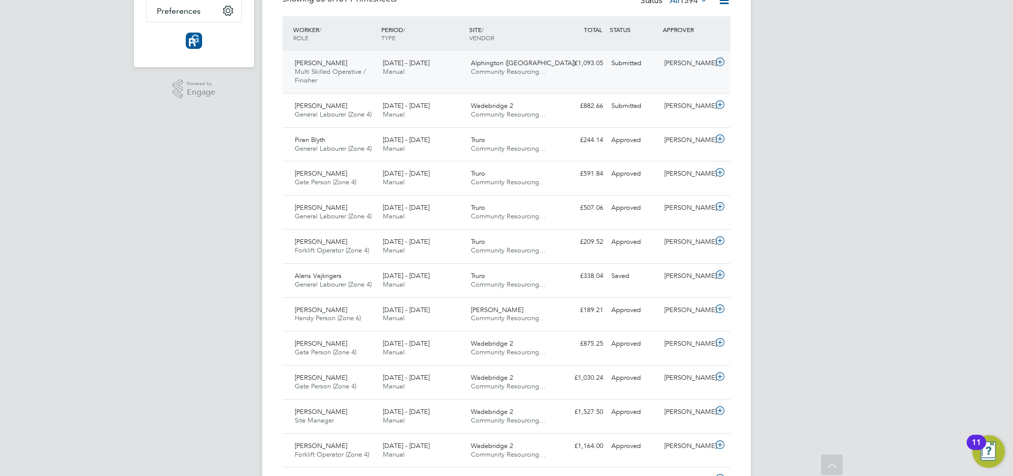
click at [438, 79] on div "18 - 24 Aug 2025 Manual" at bounding box center [423, 67] width 88 height 25
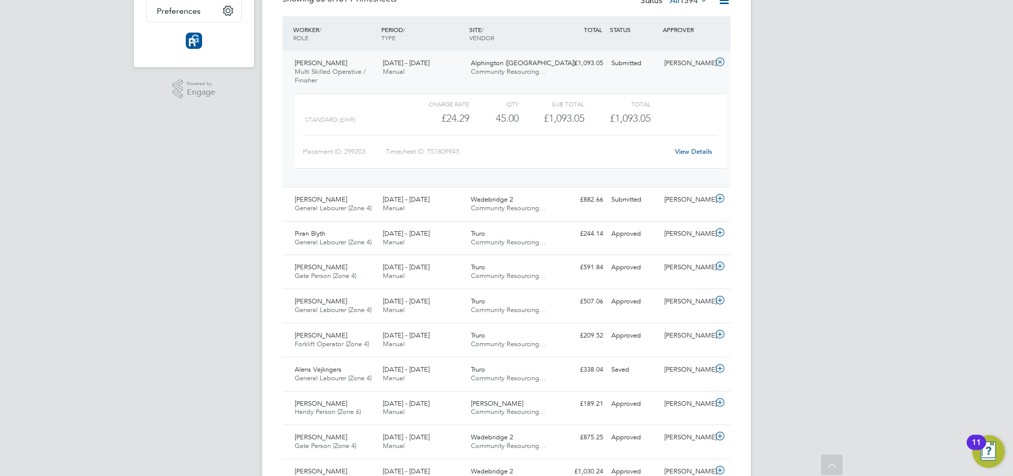
click at [446, 75] on div "18 - 24 Aug 2025 Manual" at bounding box center [423, 67] width 88 height 25
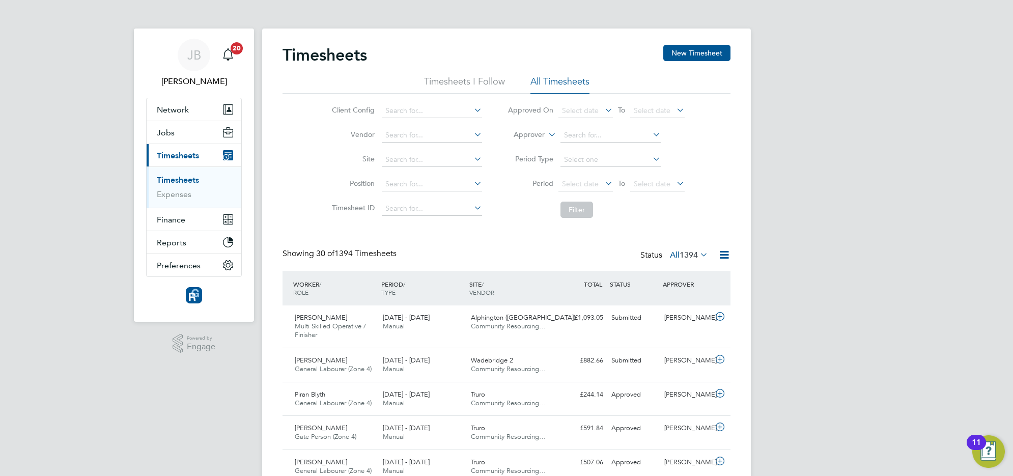
click at [603, 109] on icon at bounding box center [603, 110] width 0 height 14
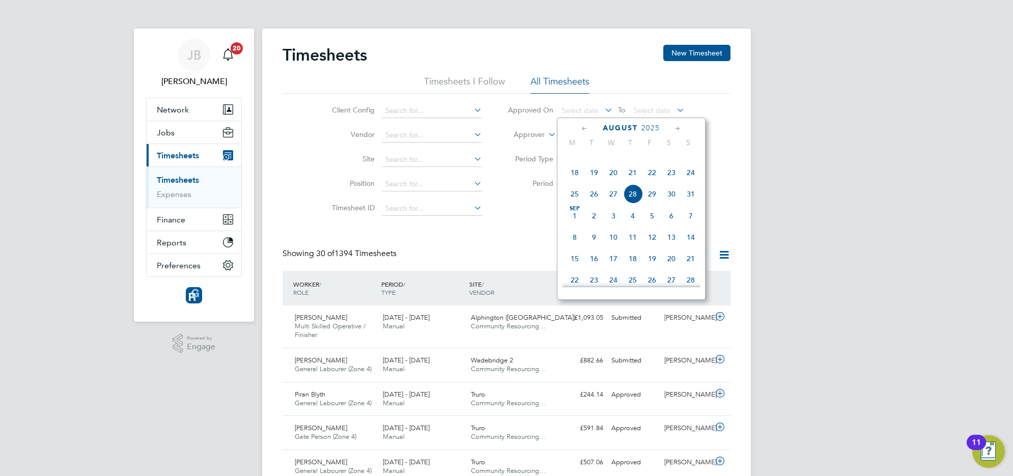
click at [718, 138] on div "Client Config Vendor Site Position Timesheet ID Approved On Select date To Sele…" at bounding box center [507, 158] width 448 height 129
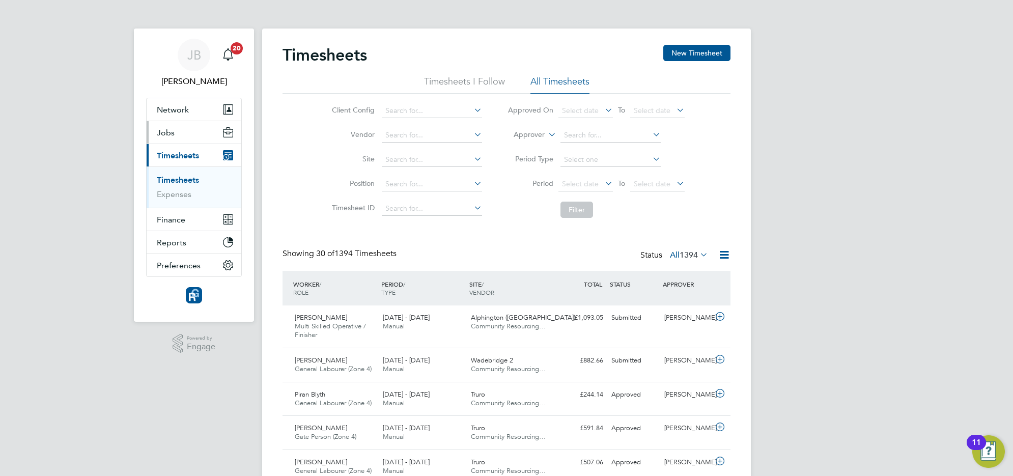
click at [177, 135] on button "Jobs" at bounding box center [194, 132] width 95 height 22
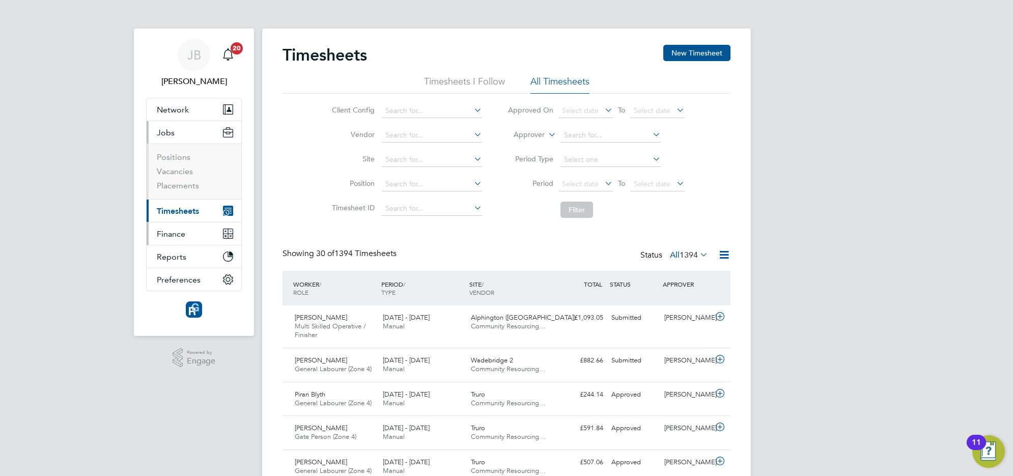
click at [176, 232] on span "Finance" at bounding box center [171, 234] width 29 height 10
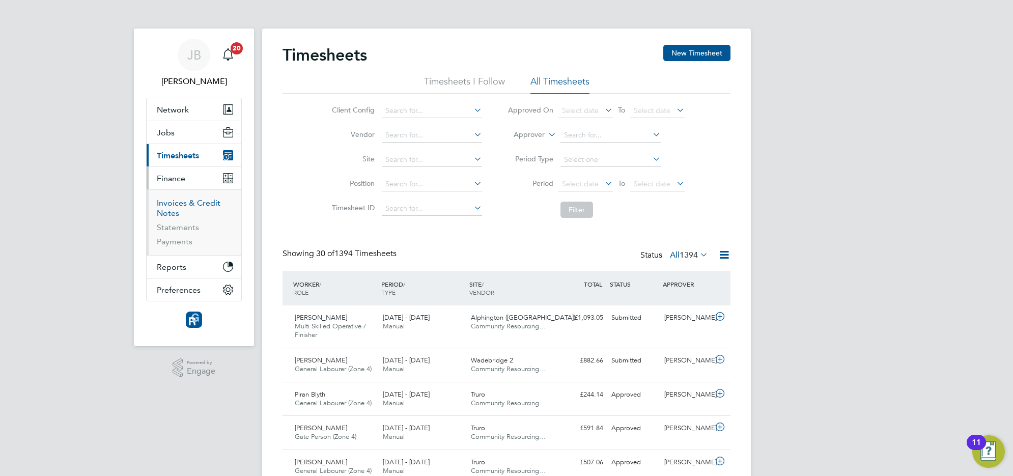
click at [163, 202] on link "Invoices & Credit Notes" at bounding box center [189, 208] width 64 height 20
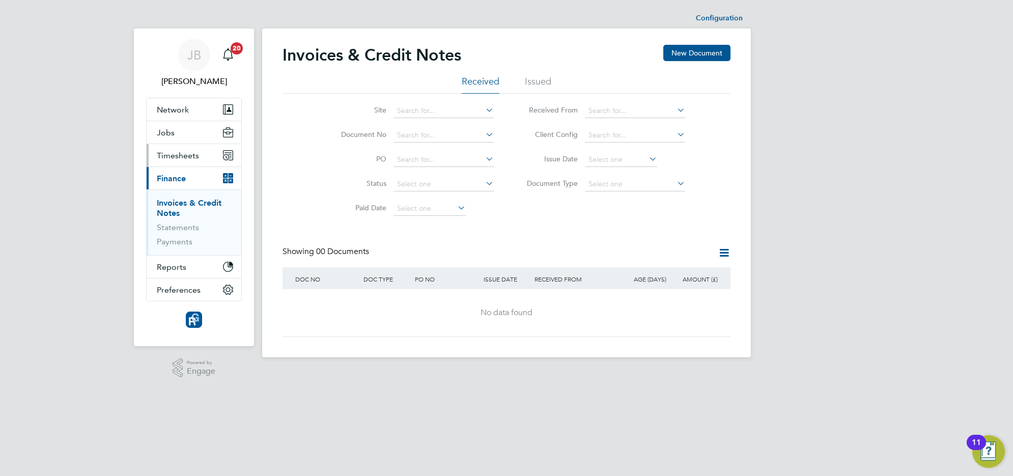
click at [166, 156] on span "Timesheets" at bounding box center [178, 156] width 42 height 10
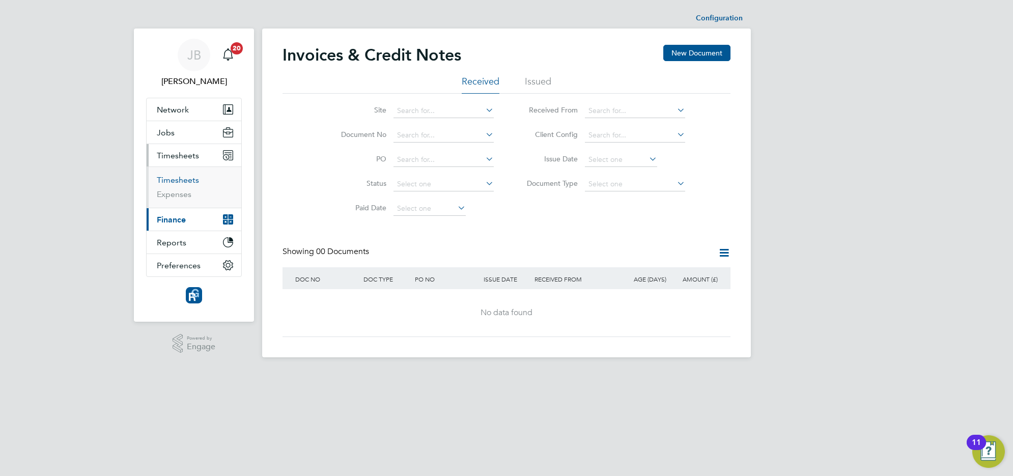
click at [171, 183] on link "Timesheets" at bounding box center [178, 180] width 42 height 10
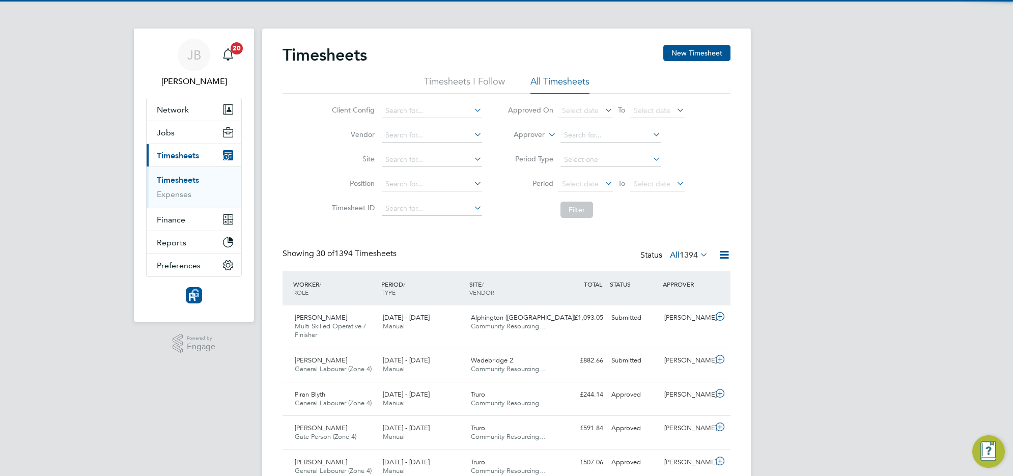
scroll to position [25, 88]
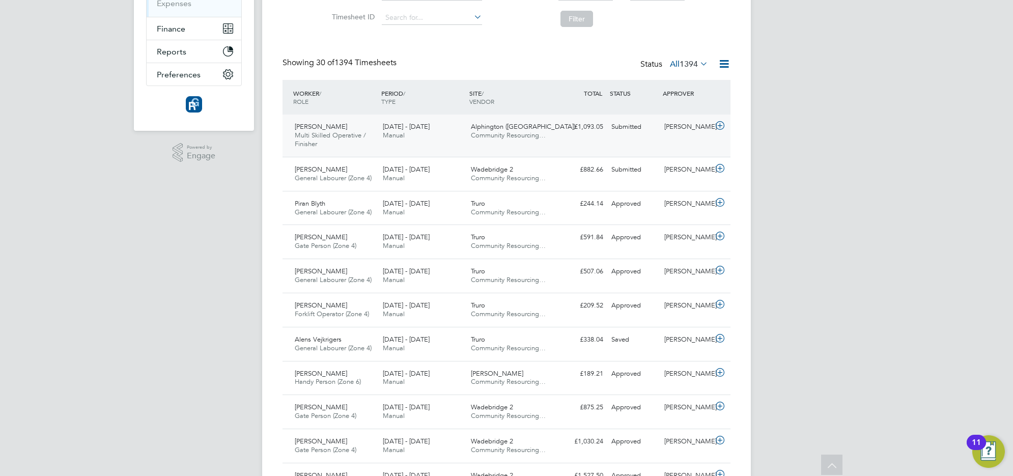
click at [402, 151] on div "Patrick Wells Multi Skilled Operative / Finisher 18 - 24 Aug 2025 18 - 24 Aug 2…" at bounding box center [507, 136] width 448 height 42
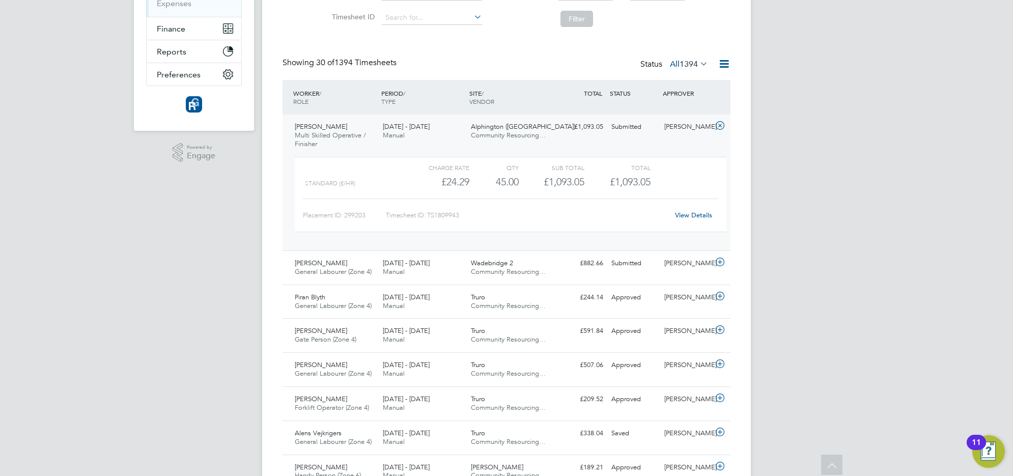
click at [702, 215] on link "View Details" at bounding box center [693, 215] width 37 height 9
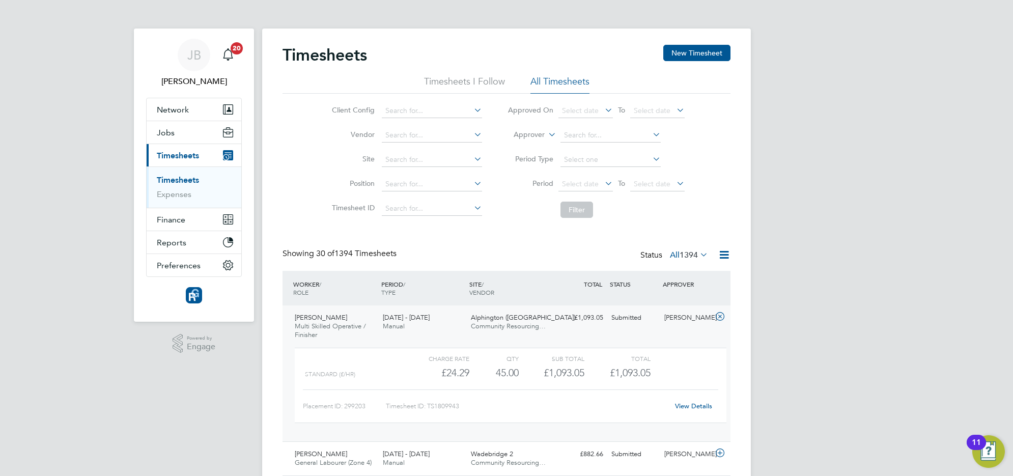
click at [319, 308] on div "Patrick Wells Multi Skilled Operative / Finisher 18 - 24 Aug 2025 18 - 24 Aug 2…" at bounding box center [507, 373] width 448 height 136
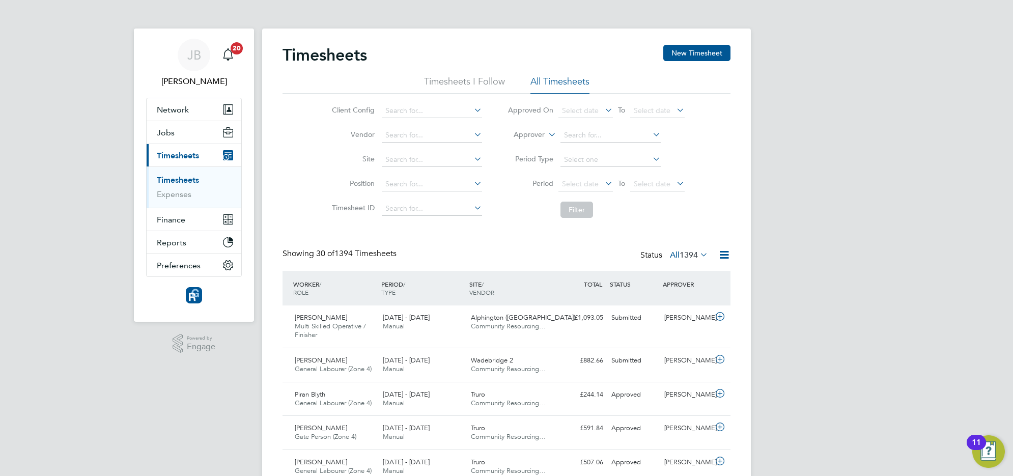
click at [651, 131] on icon at bounding box center [651, 134] width 0 height 14
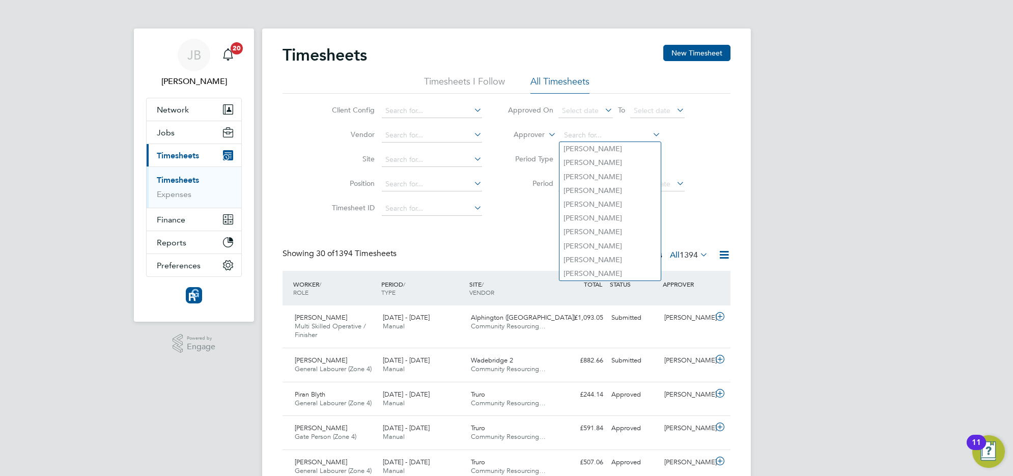
click at [706, 127] on div "Client Config Vendor Site Position Timesheet ID Approved On Select date To Sele…" at bounding box center [507, 158] width 448 height 129
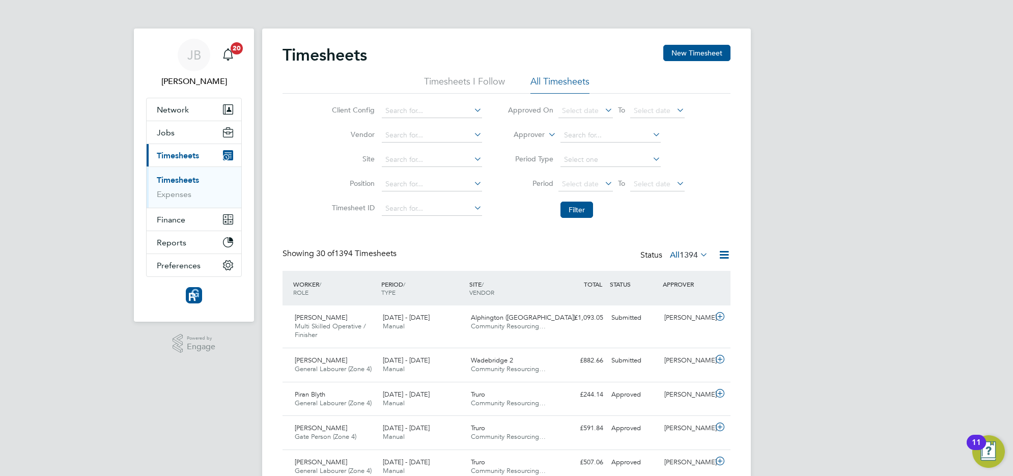
click at [472, 209] on icon at bounding box center [472, 208] width 0 height 14
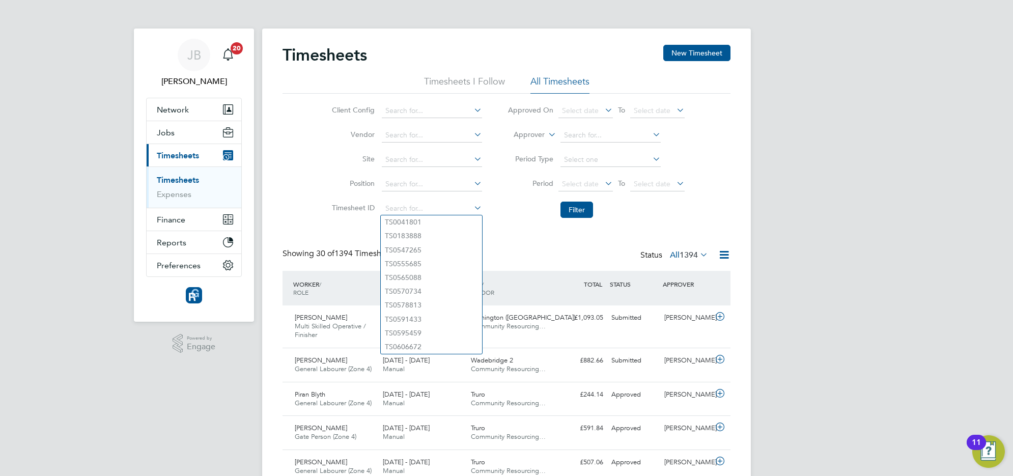
click at [492, 212] on li "Timesheet ID" at bounding box center [405, 208] width 179 height 24
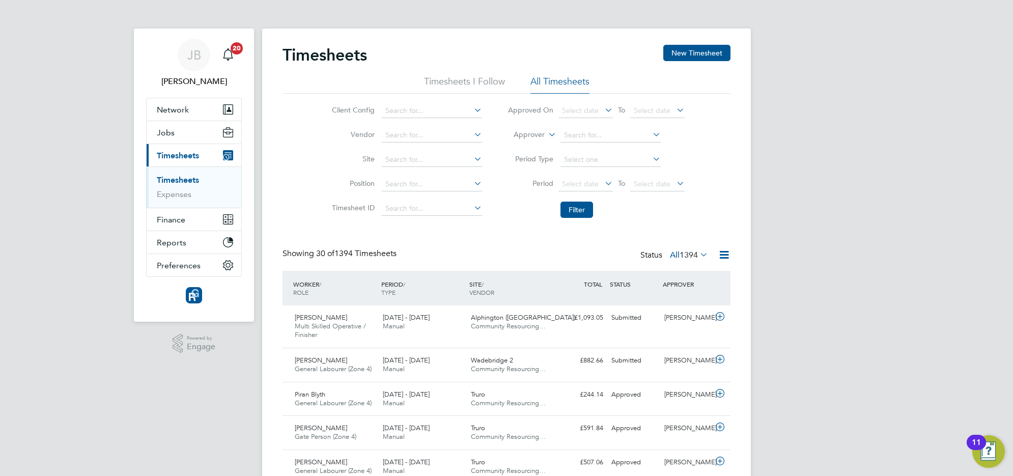
click at [472, 182] on icon at bounding box center [472, 183] width 0 height 14
drag, startPoint x: 634, startPoint y: 253, endPoint x: 662, endPoint y: 253, distance: 28.5
click at [662, 253] on div "Status All 1394" at bounding box center [675, 255] width 70 height 14
drag, startPoint x: 662, startPoint y: 253, endPoint x: 655, endPoint y: 222, distance: 31.5
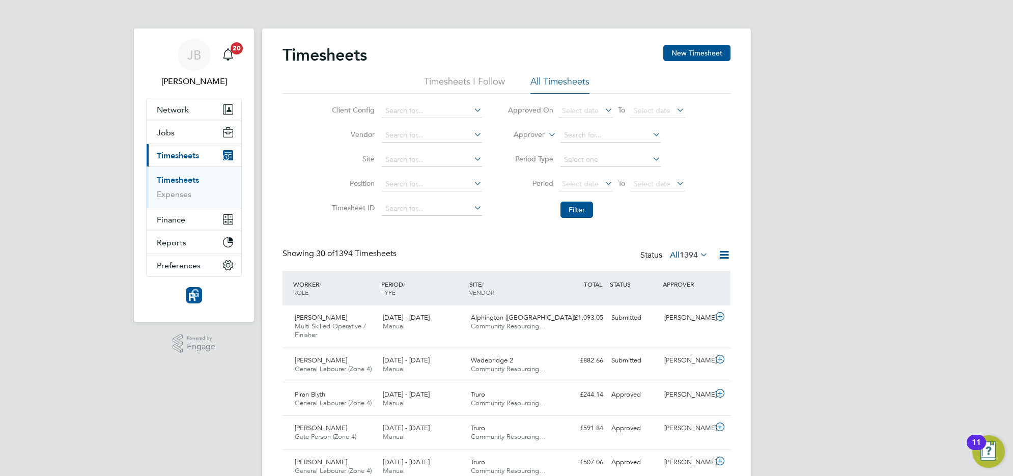
click at [655, 222] on li "Filter" at bounding box center [596, 209] width 203 height 26
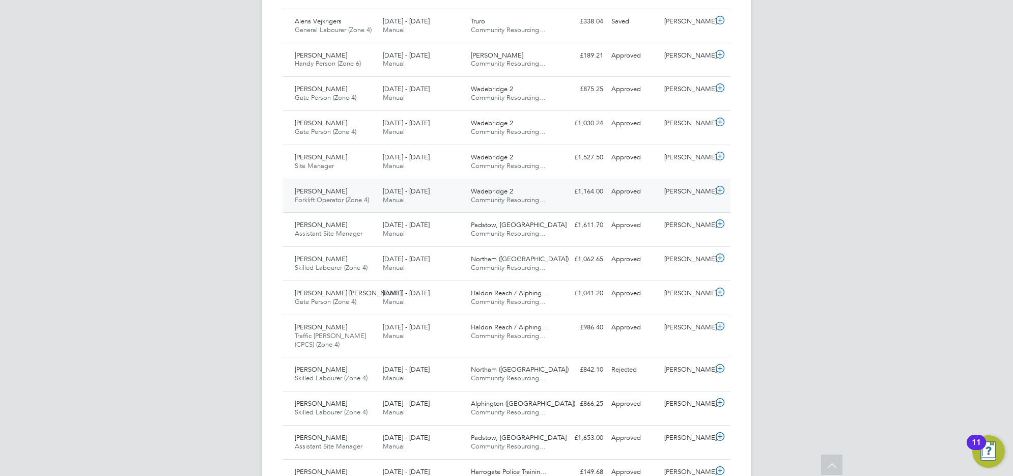
scroll to position [255, 0]
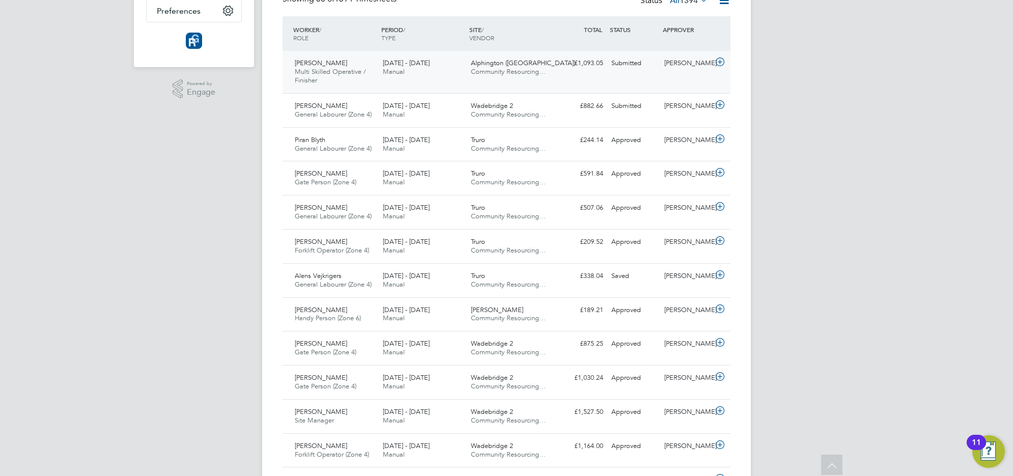
click at [377, 73] on div "Patrick Wells Multi Skilled Operative / Finisher 18 - 24 Aug 2025" at bounding box center [335, 72] width 88 height 34
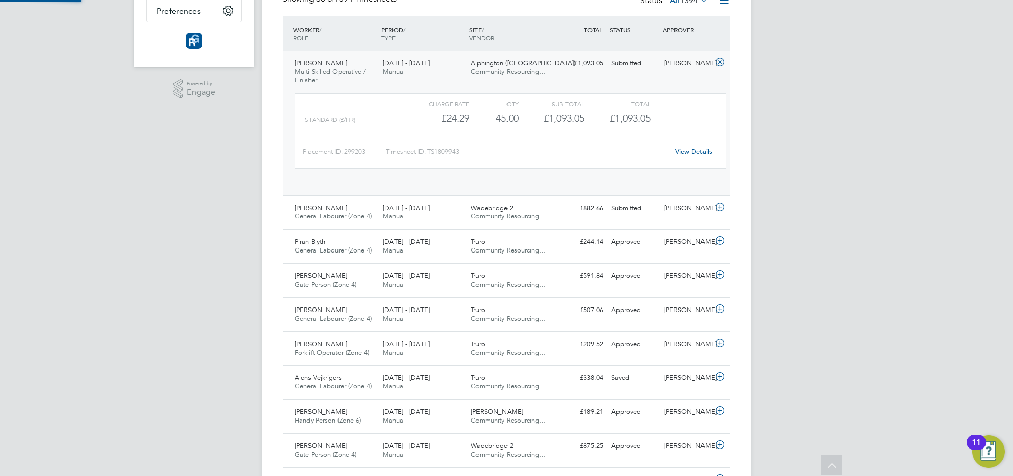
scroll to position [17, 99]
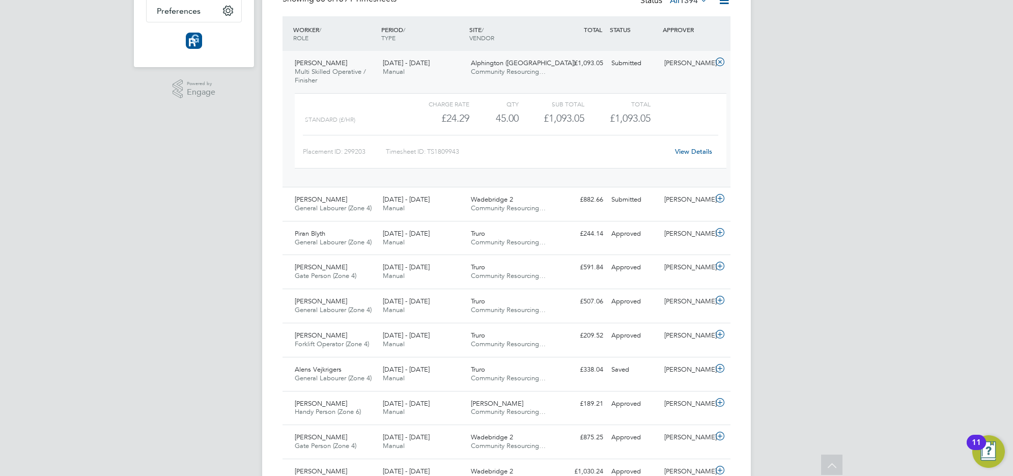
click at [707, 140] on div "Placement ID: 299203 Timesheet ID: TS1809943 View Details" at bounding box center [510, 147] width 415 height 25
click at [702, 149] on link "View Details" at bounding box center [693, 151] width 37 height 9
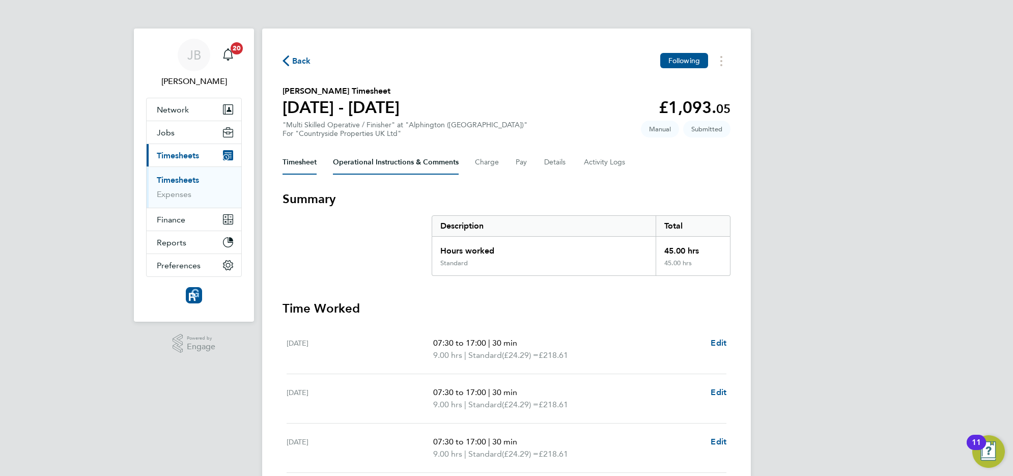
click at [408, 159] on Comments-tab "Operational Instructions & Comments" at bounding box center [396, 162] width 126 height 24
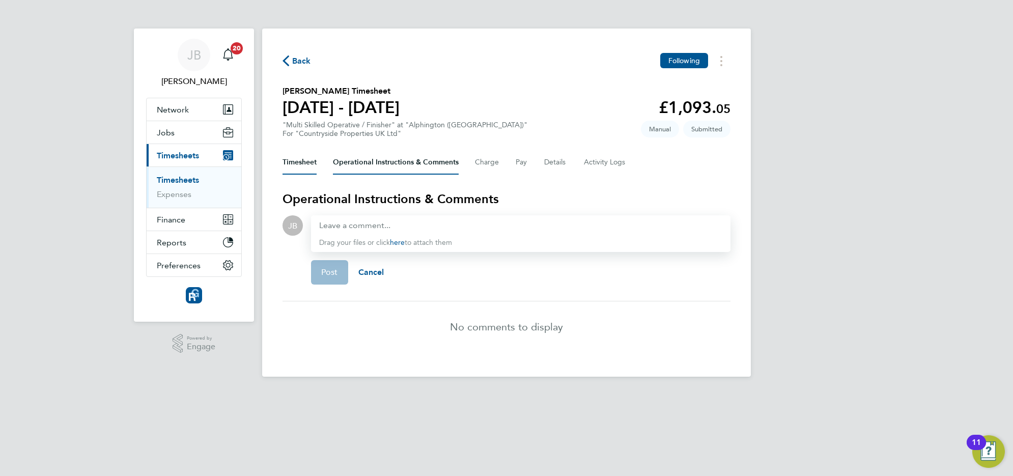
click at [291, 162] on button "Timesheet" at bounding box center [300, 162] width 34 height 24
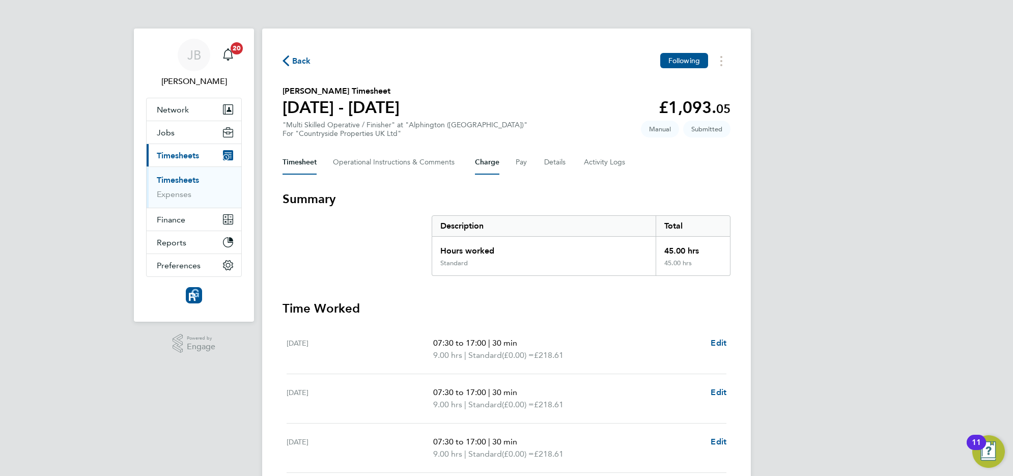
click at [487, 159] on button "Charge" at bounding box center [487, 162] width 24 height 24
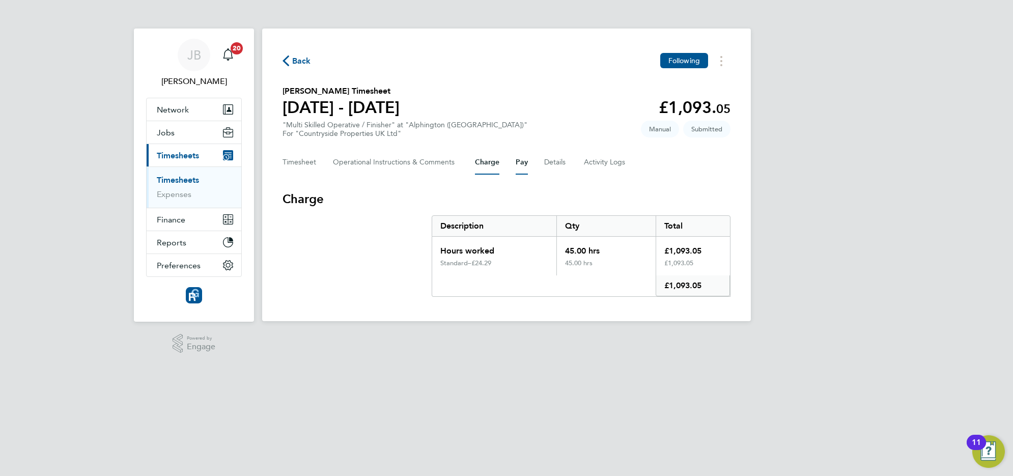
click at [524, 159] on button "Pay" at bounding box center [522, 162] width 12 height 24
click at [566, 167] on button "Details" at bounding box center [555, 162] width 23 height 24
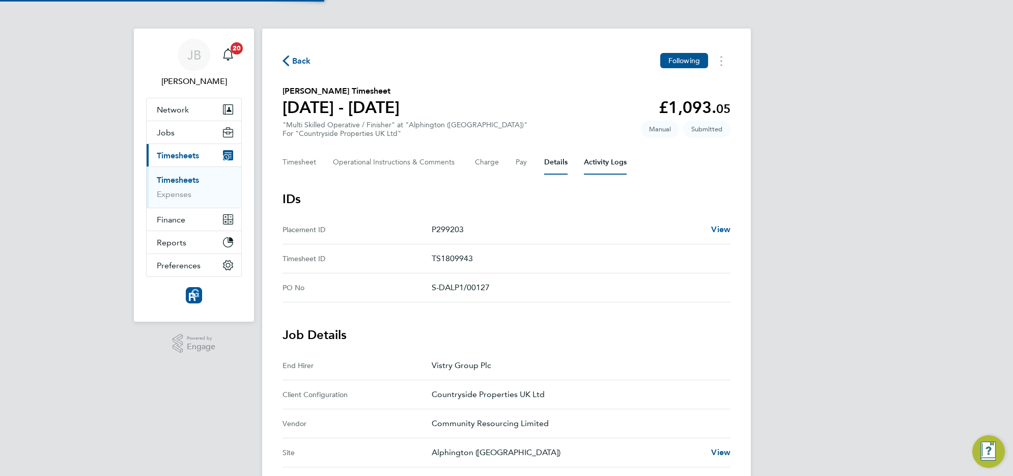
click at [604, 167] on Logs-tab "Activity Logs" at bounding box center [605, 162] width 43 height 24
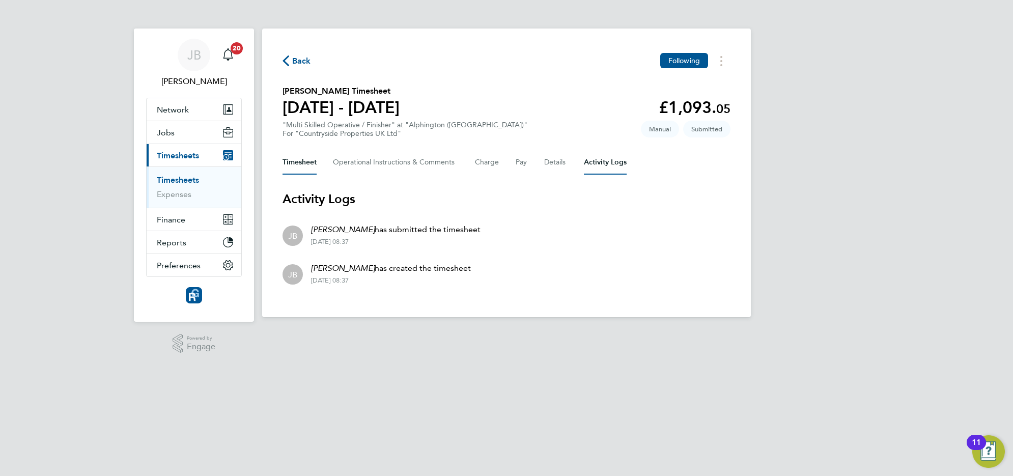
click at [304, 161] on button "Timesheet" at bounding box center [300, 162] width 34 height 24
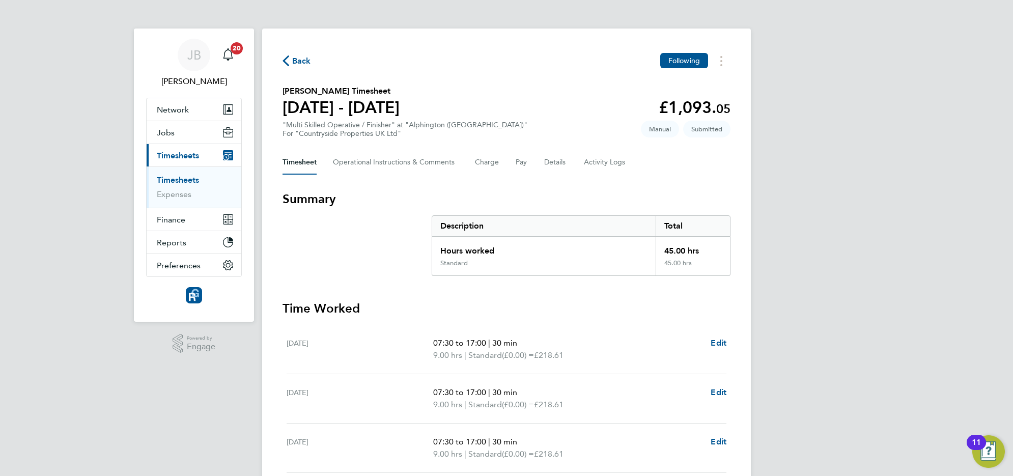
click at [302, 61] on span "Back" at bounding box center [301, 61] width 19 height 12
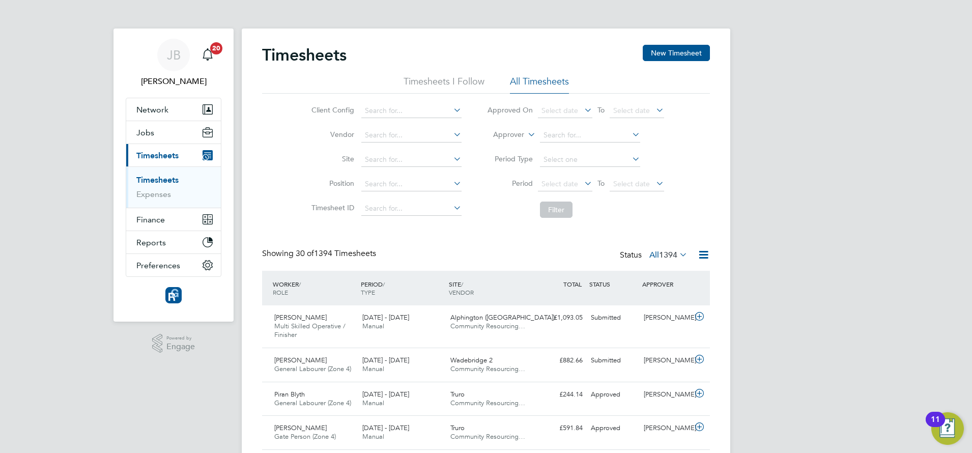
scroll to position [26, 89]
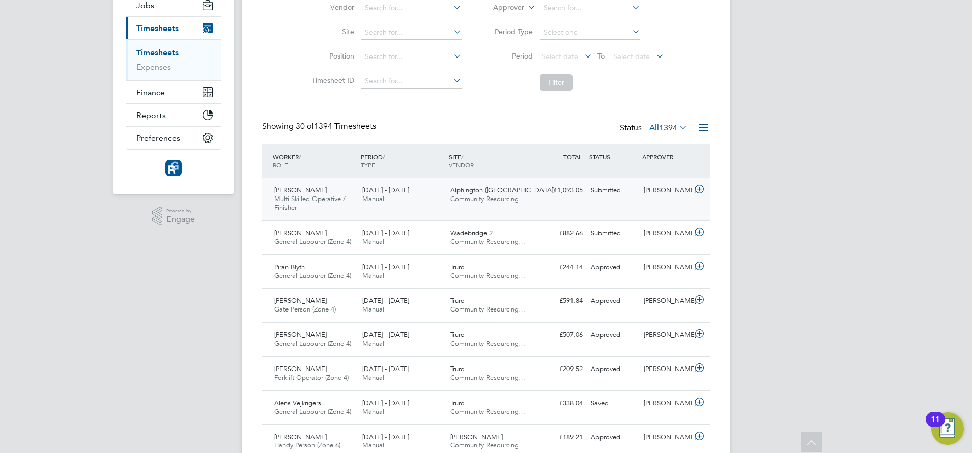
click at [370, 189] on span "[DATE] - [DATE]" at bounding box center [385, 190] width 47 height 9
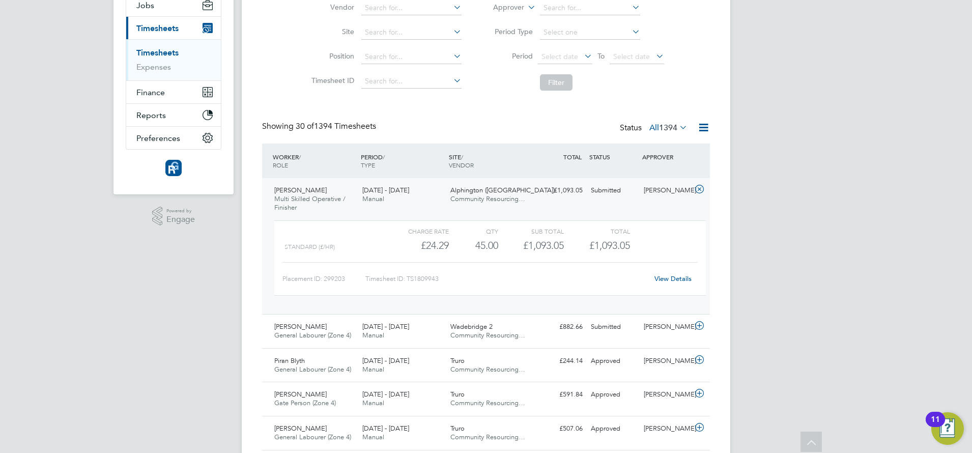
click at [300, 191] on span "[PERSON_NAME]" at bounding box center [300, 190] width 52 height 9
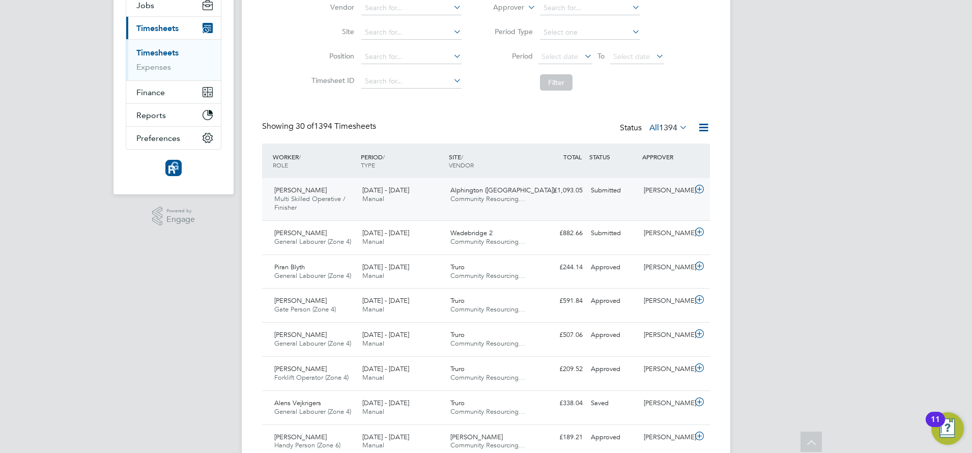
click at [597, 213] on div "Patrick Wells Multi Skilled Operative / Finisher 18 - 24 Aug 2025 18 - 24 Aug 2…" at bounding box center [486, 199] width 448 height 42
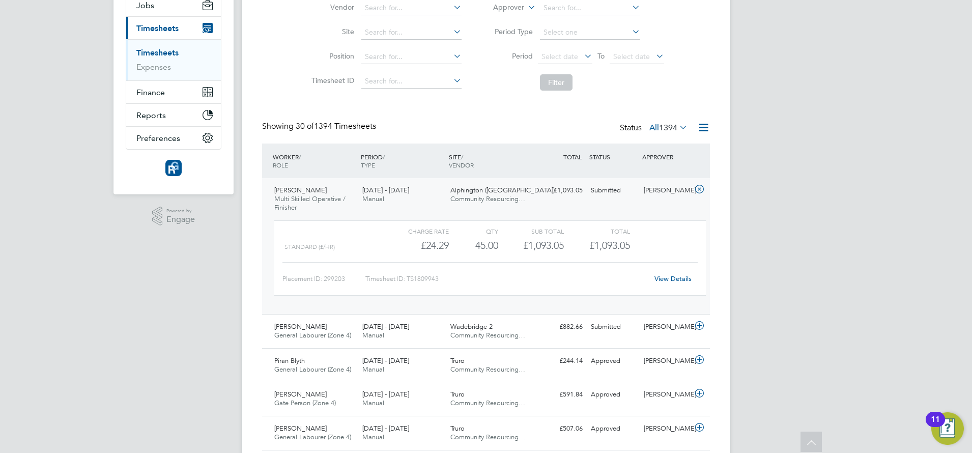
click at [673, 276] on link "View Details" at bounding box center [673, 278] width 37 height 9
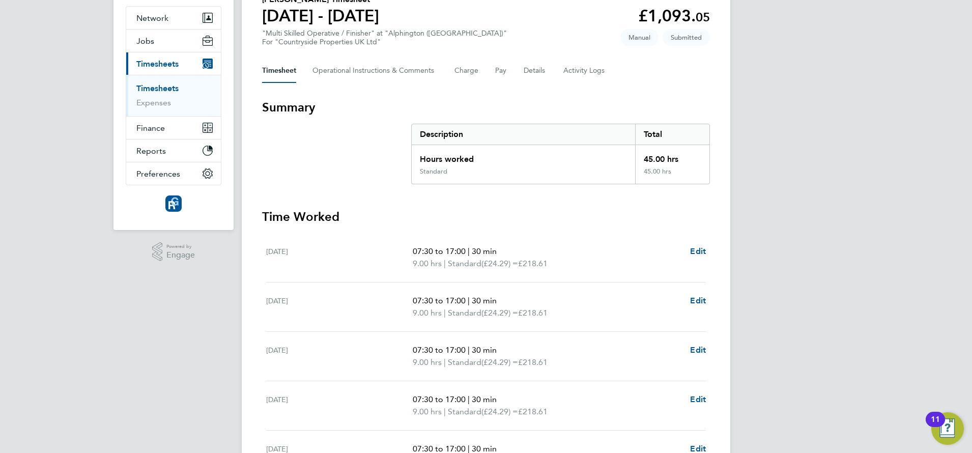
scroll to position [28, 0]
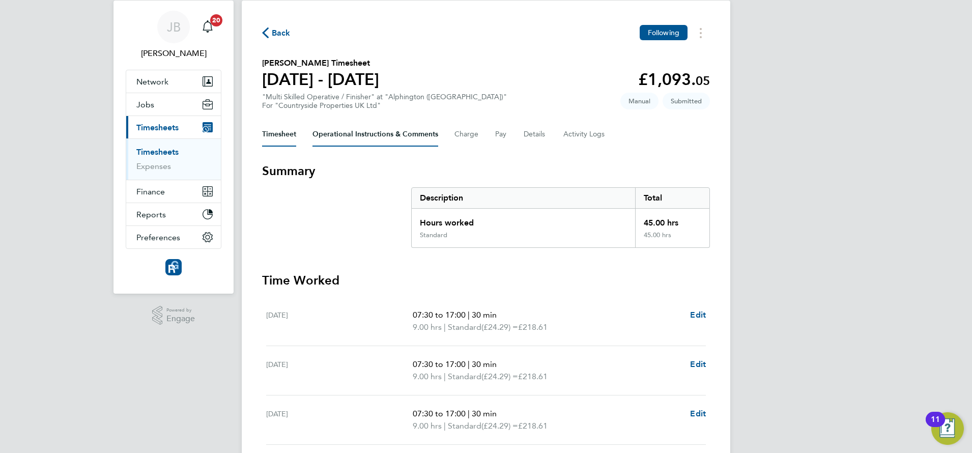
click at [390, 137] on Comments-tab "Operational Instructions & Comments" at bounding box center [376, 134] width 126 height 24
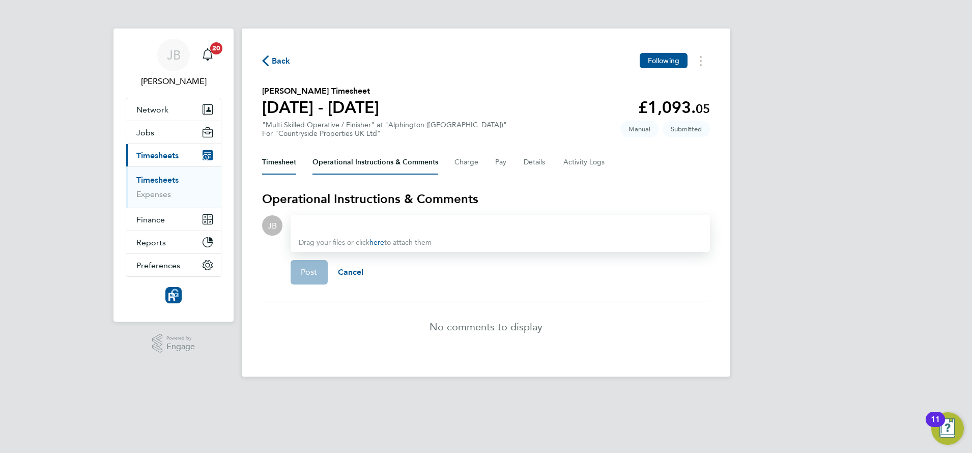
click at [289, 162] on button "Timesheet" at bounding box center [279, 162] width 34 height 24
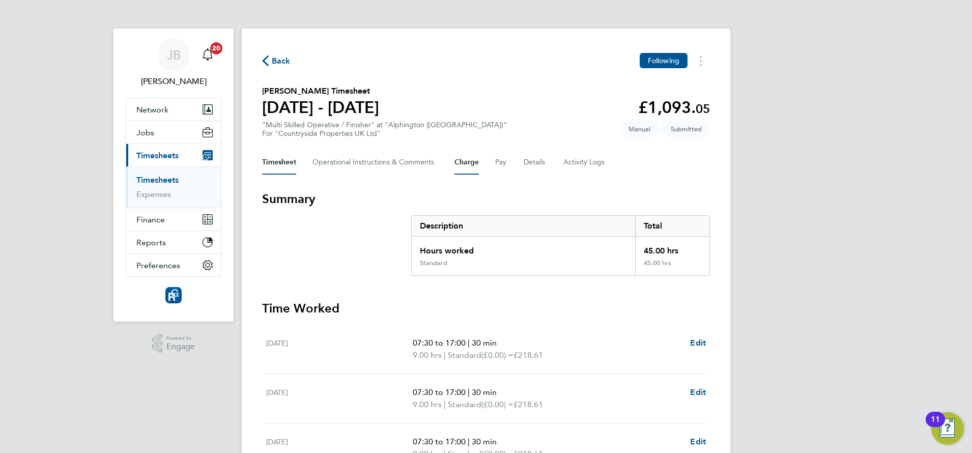
click at [472, 159] on button "Charge" at bounding box center [467, 162] width 24 height 24
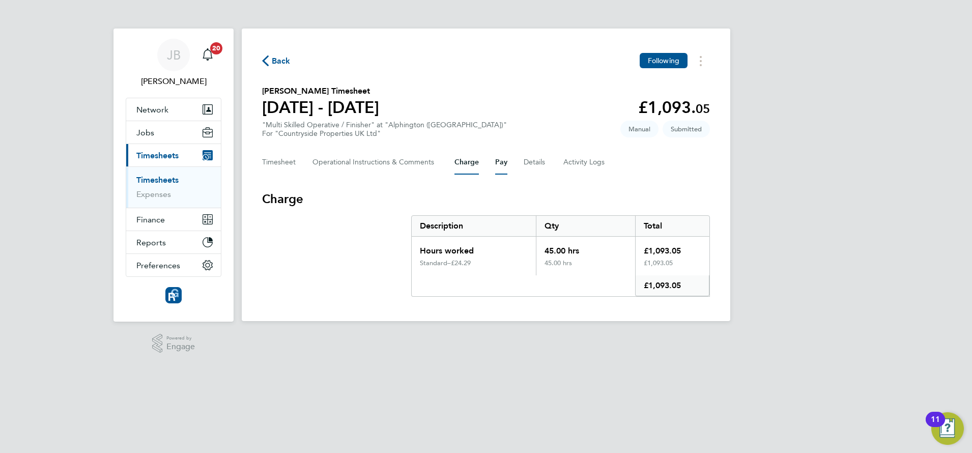
click at [504, 160] on button "Pay" at bounding box center [501, 162] width 12 height 24
click at [528, 160] on button "Details" at bounding box center [535, 162] width 23 height 24
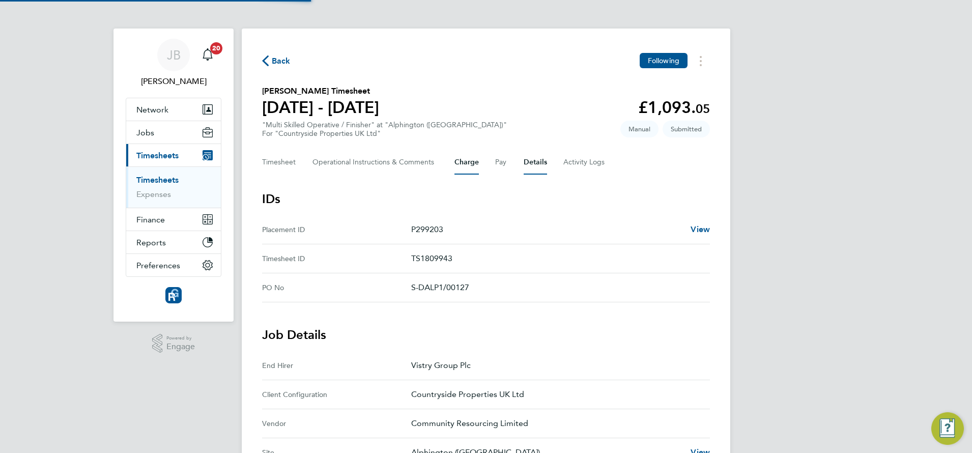
click at [473, 160] on button "Charge" at bounding box center [467, 162] width 24 height 24
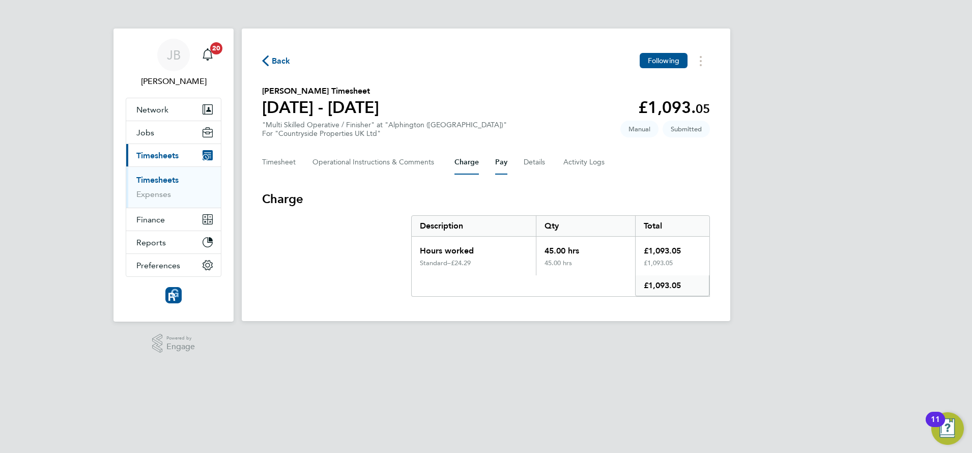
click at [500, 162] on button "Pay" at bounding box center [501, 162] width 12 height 24
click at [462, 164] on button "Charge" at bounding box center [467, 162] width 24 height 24
drag, startPoint x: 325, startPoint y: 165, endPoint x: 315, endPoint y: 165, distance: 10.2
click at [324, 165] on Comments-tab "Operational Instructions & Comments" at bounding box center [376, 162] width 126 height 24
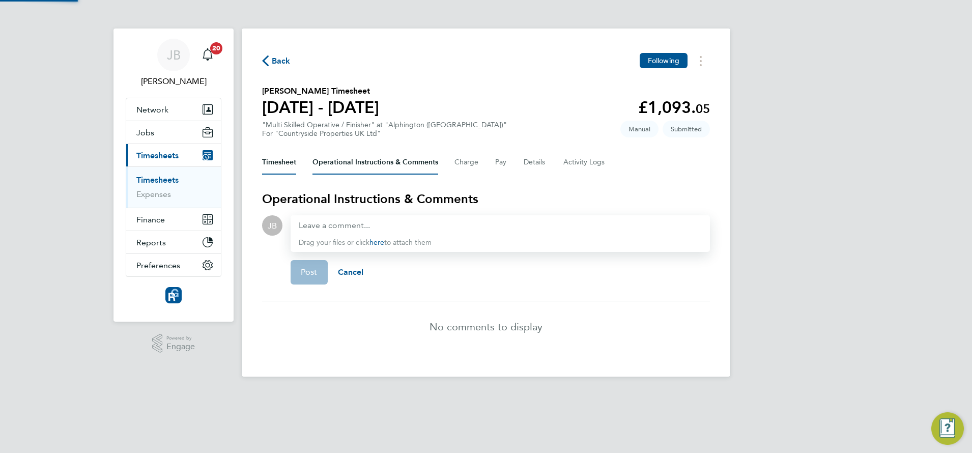
click at [283, 165] on button "Timesheet" at bounding box center [279, 162] width 34 height 24
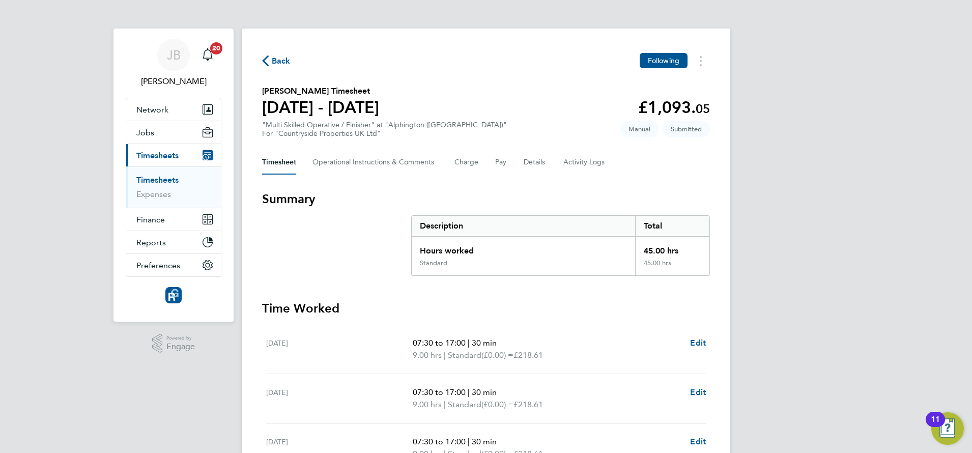
click at [270, 54] on button "Back" at bounding box center [276, 60] width 29 height 13
